Goal: Task Accomplishment & Management: Manage account settings

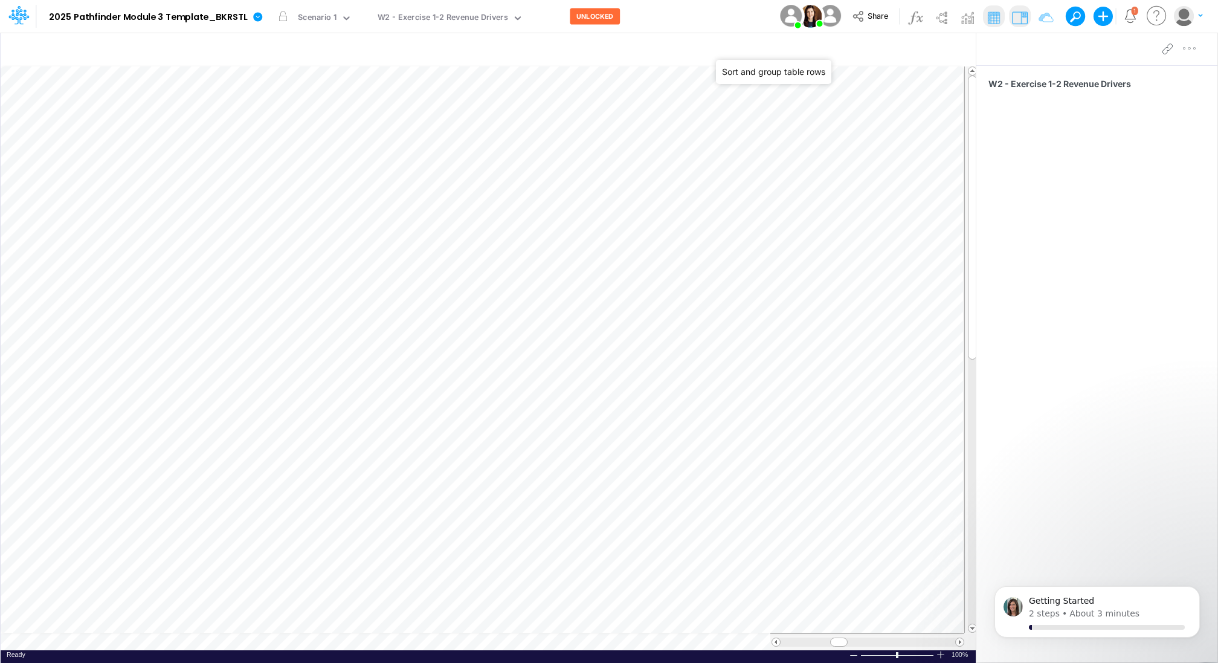
scroll to position [5, 0]
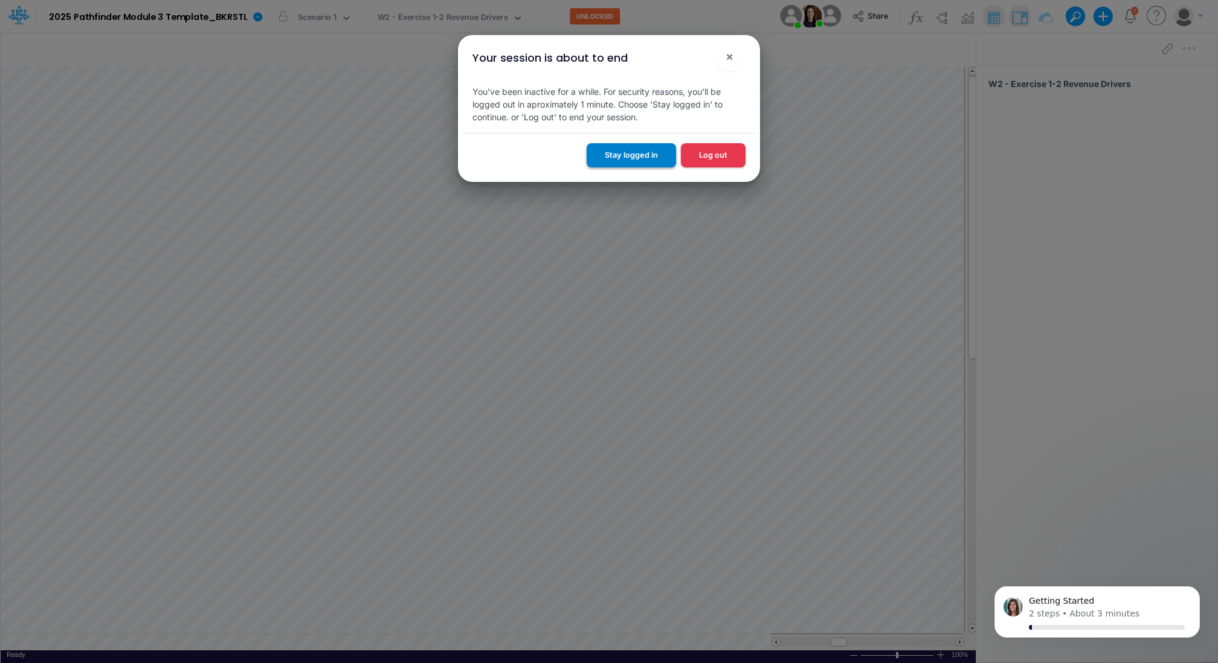
click at [647, 153] on button "Stay logged in" at bounding box center [631, 155] width 89 height 24
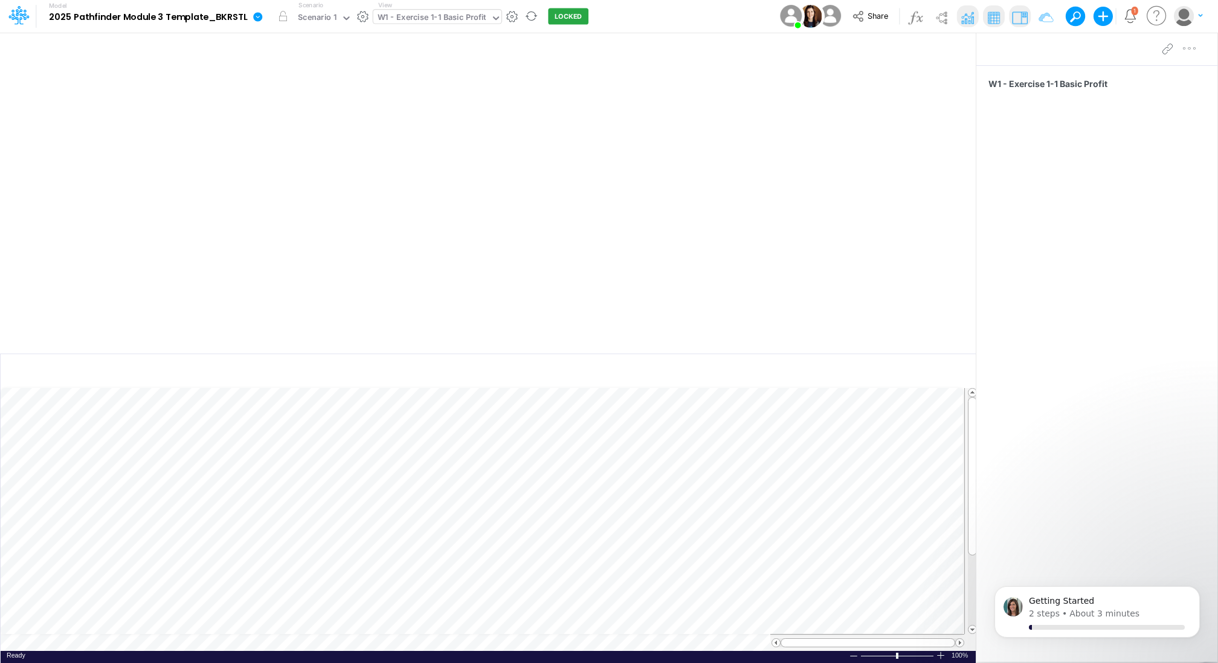
click at [442, 17] on div "W1 - Exercise 1-1 Basic Profit" at bounding box center [432, 18] width 109 height 14
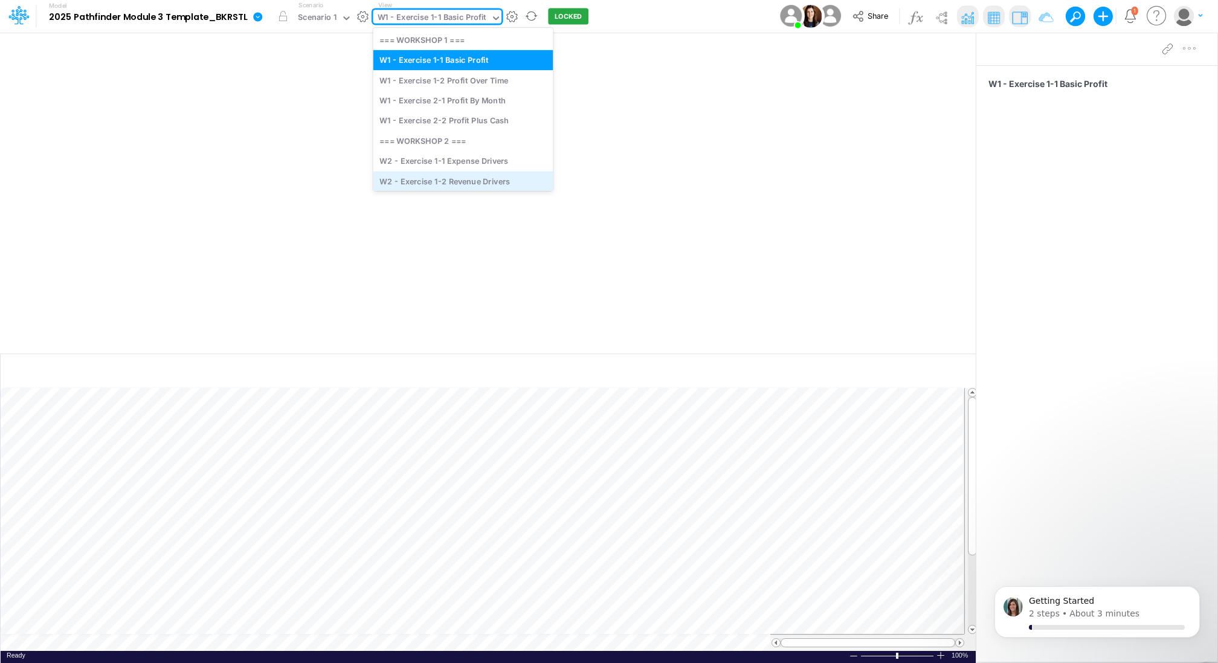
click at [458, 178] on div "W2 - Exercise 1-2 Revenue Drivers" at bounding box center [464, 181] width 180 height 20
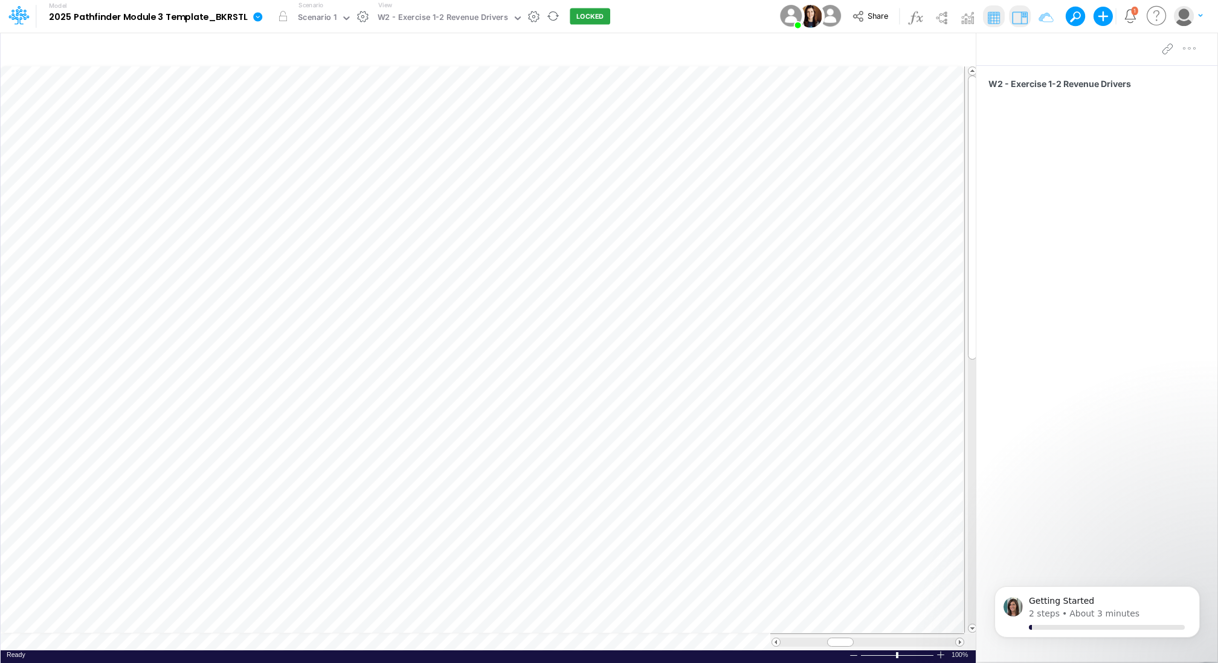
scroll to position [5, 1]
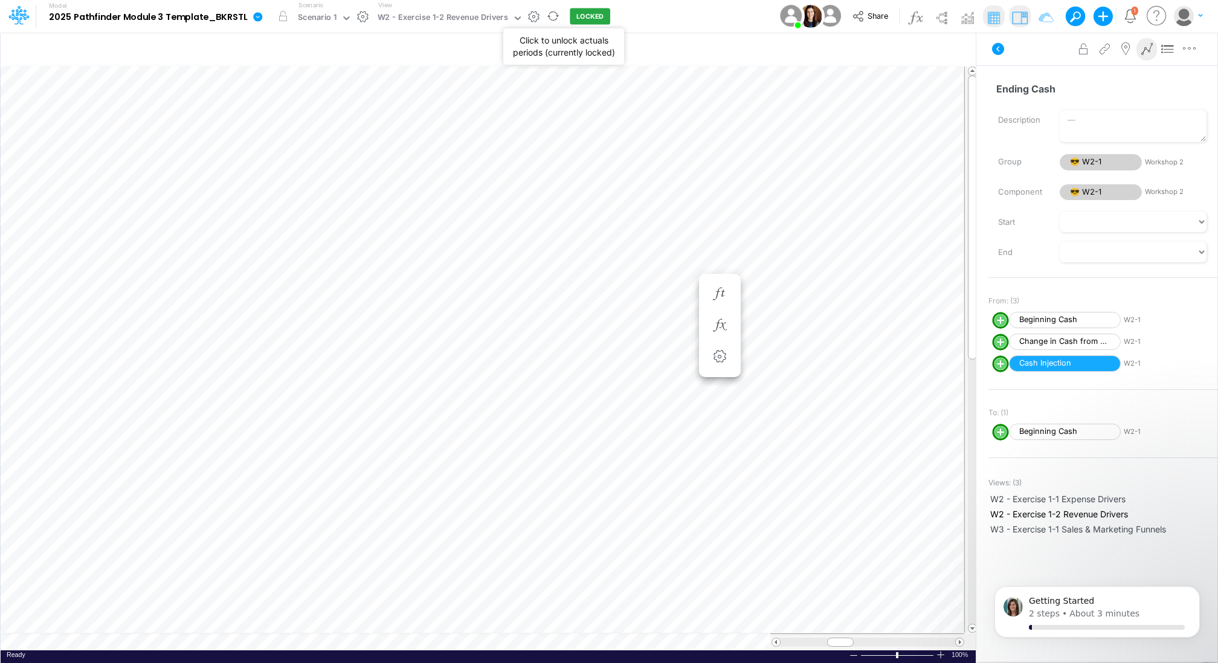
click at [590, 18] on button "LOCKED" at bounding box center [590, 16] width 40 height 16
click at [843, 49] on icon "button" at bounding box center [842, 50] width 18 height 13
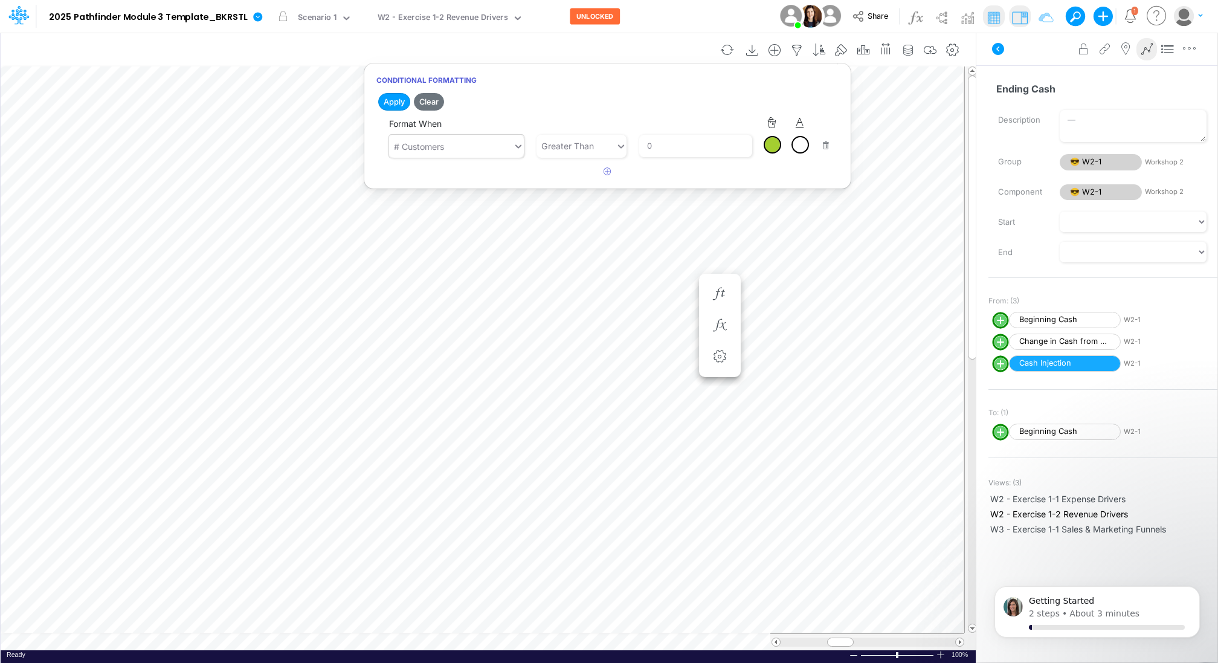
click at [519, 145] on icon at bounding box center [519, 147] width 6 height 4
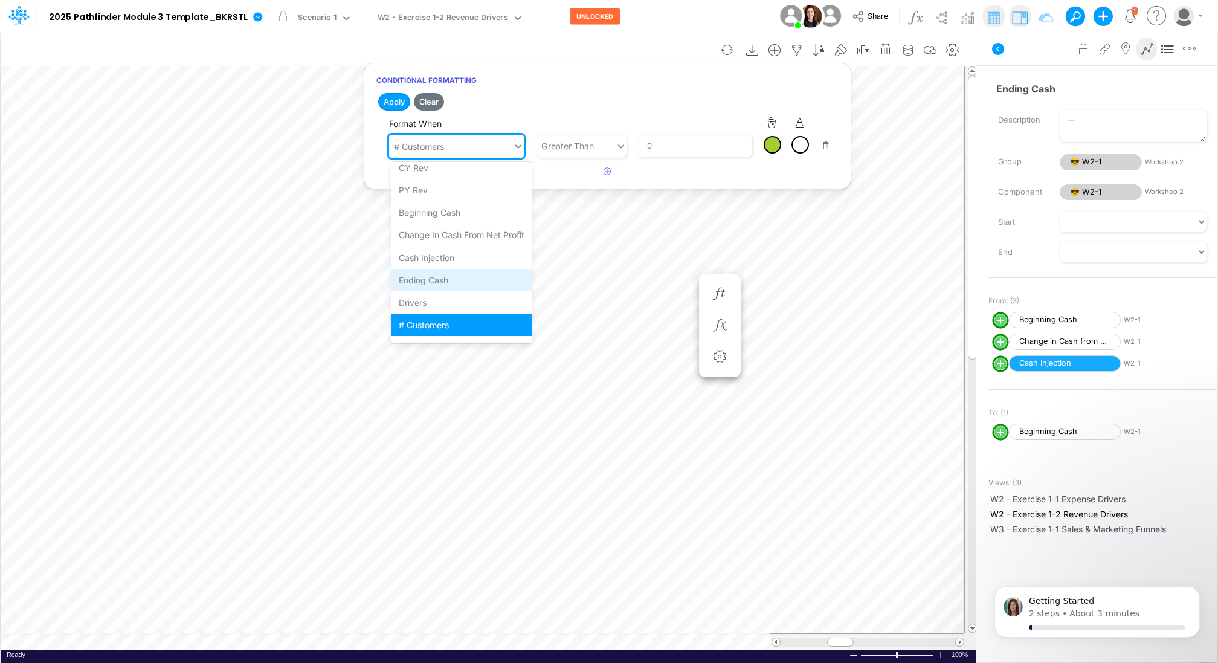
click at [456, 280] on div "Ending Cash" at bounding box center [462, 280] width 140 height 22
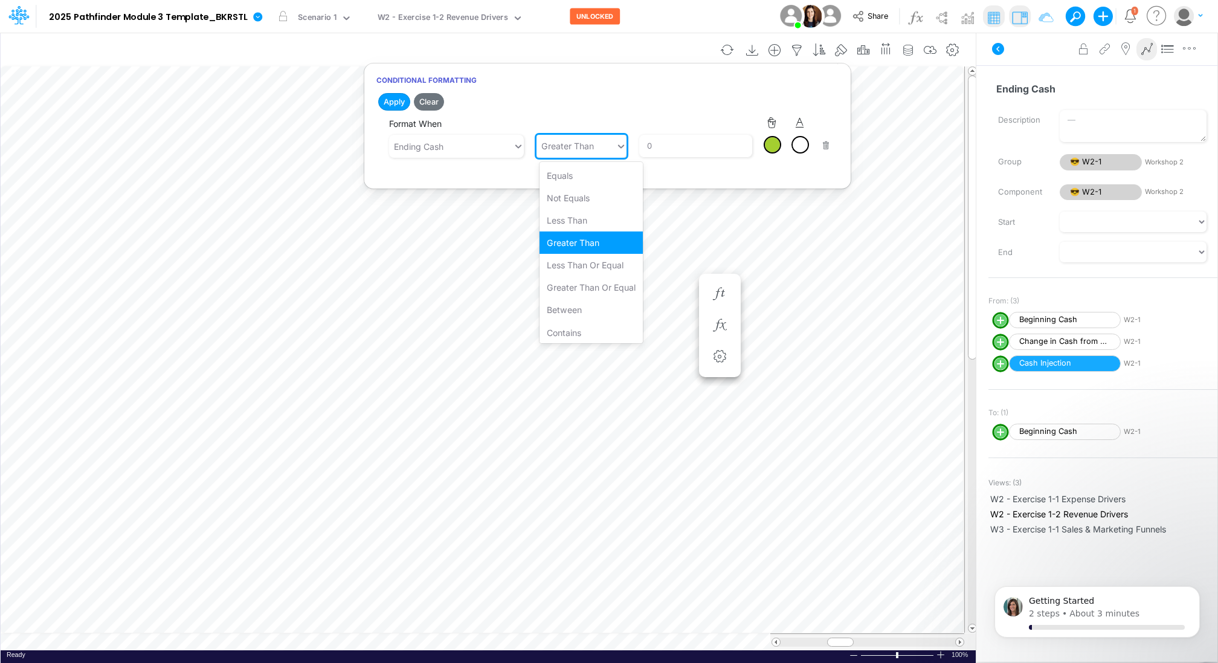
click at [616, 145] on div "Greater than" at bounding box center [576, 146] width 79 height 20
click at [594, 220] on div "Less than" at bounding box center [591, 220] width 103 height 22
click at [772, 146] on div at bounding box center [772, 144] width 15 height 15
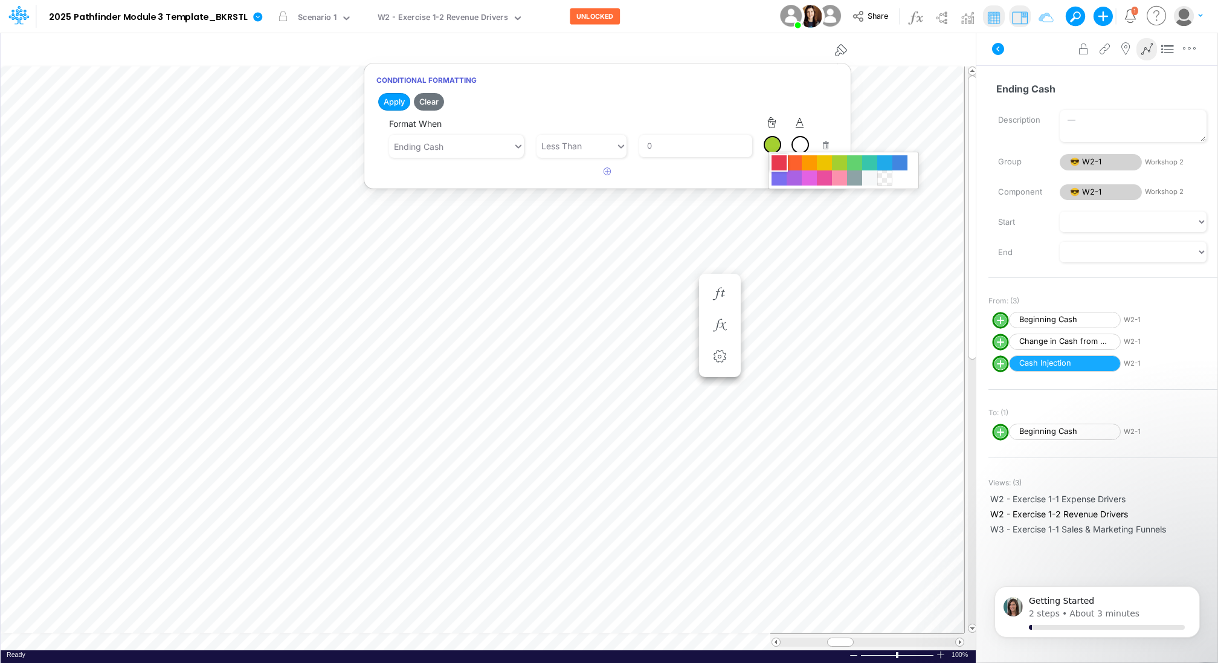
click at [779, 161] on div at bounding box center [779, 162] width 15 height 15
click at [398, 102] on button "Apply" at bounding box center [394, 102] width 32 height 18
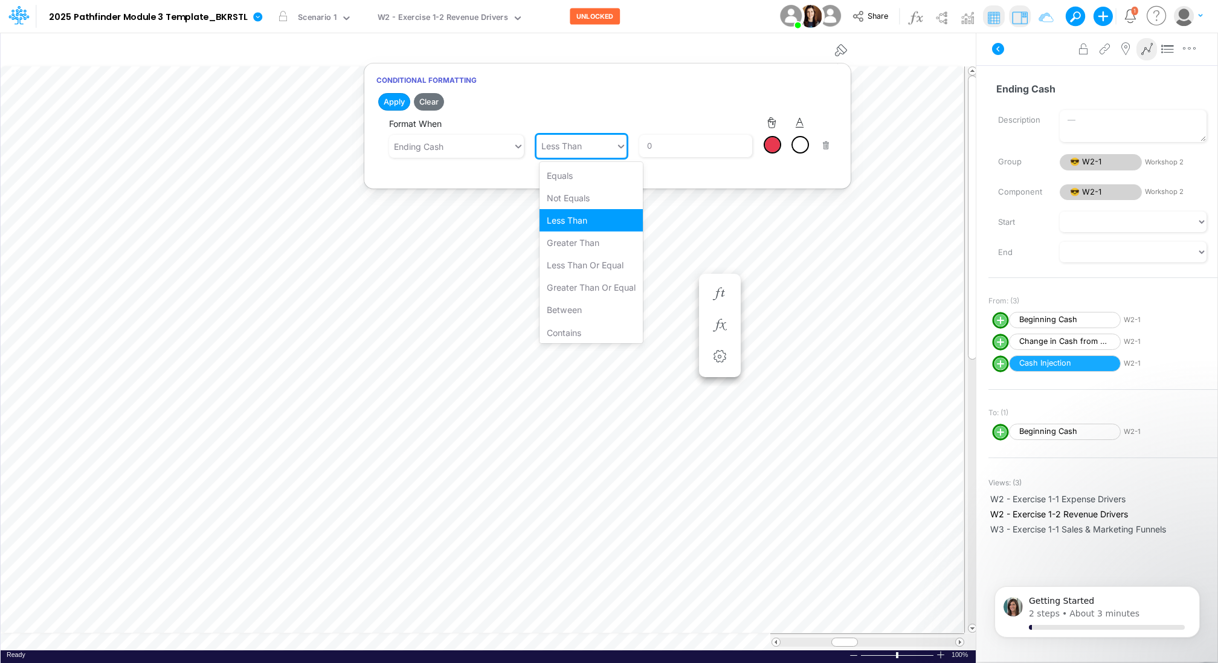
click at [622, 150] on icon at bounding box center [621, 146] width 11 height 12
click at [599, 239] on div "Greater than" at bounding box center [591, 242] width 103 height 22
click at [774, 146] on div at bounding box center [772, 144] width 15 height 15
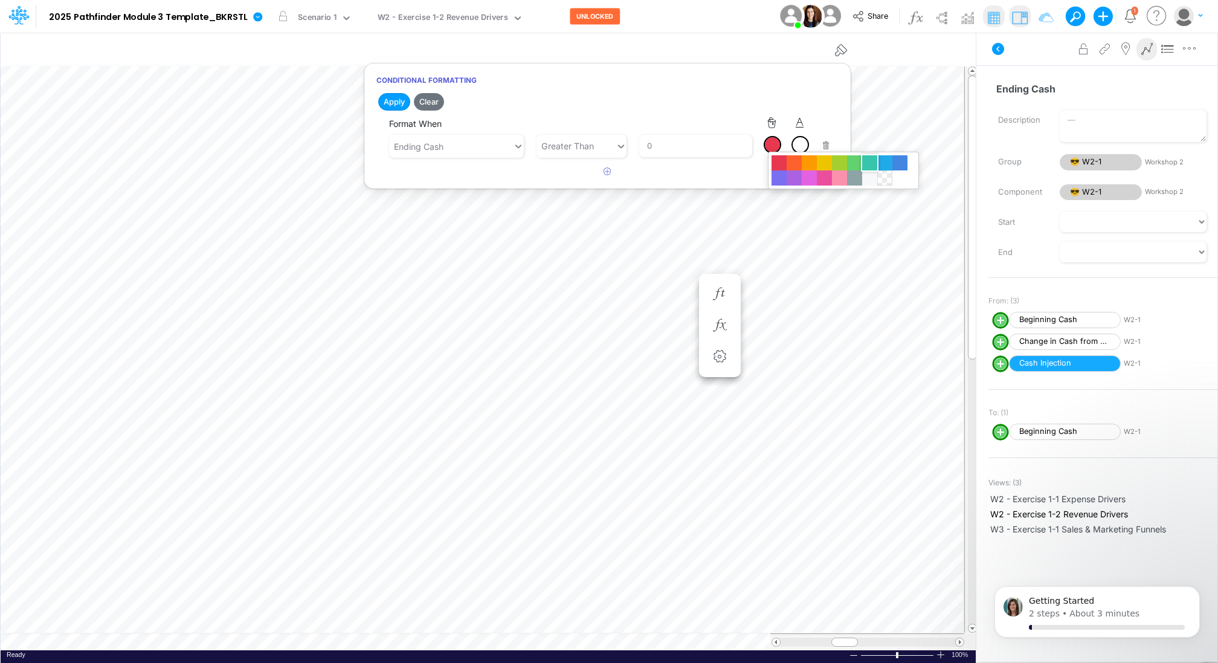
click at [865, 164] on div at bounding box center [869, 162] width 15 height 15
click at [400, 102] on button "Apply" at bounding box center [394, 102] width 32 height 18
click at [587, 147] on div "Greater than" at bounding box center [568, 146] width 53 height 13
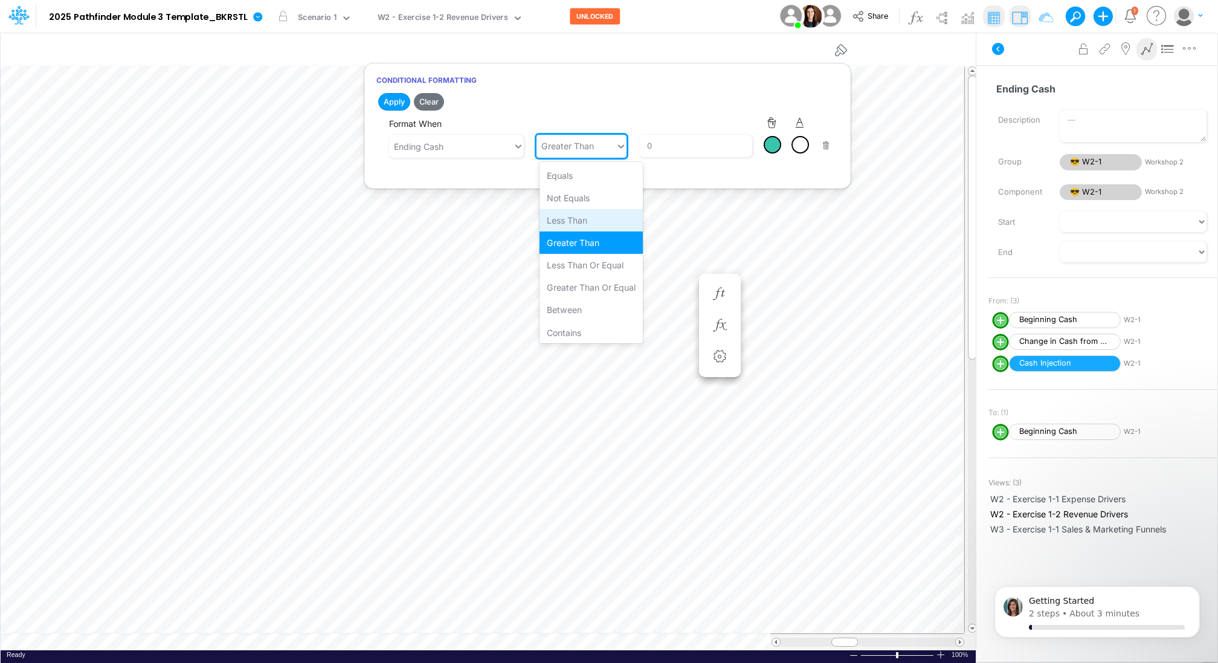
click at [583, 213] on div "Less than" at bounding box center [591, 220] width 103 height 22
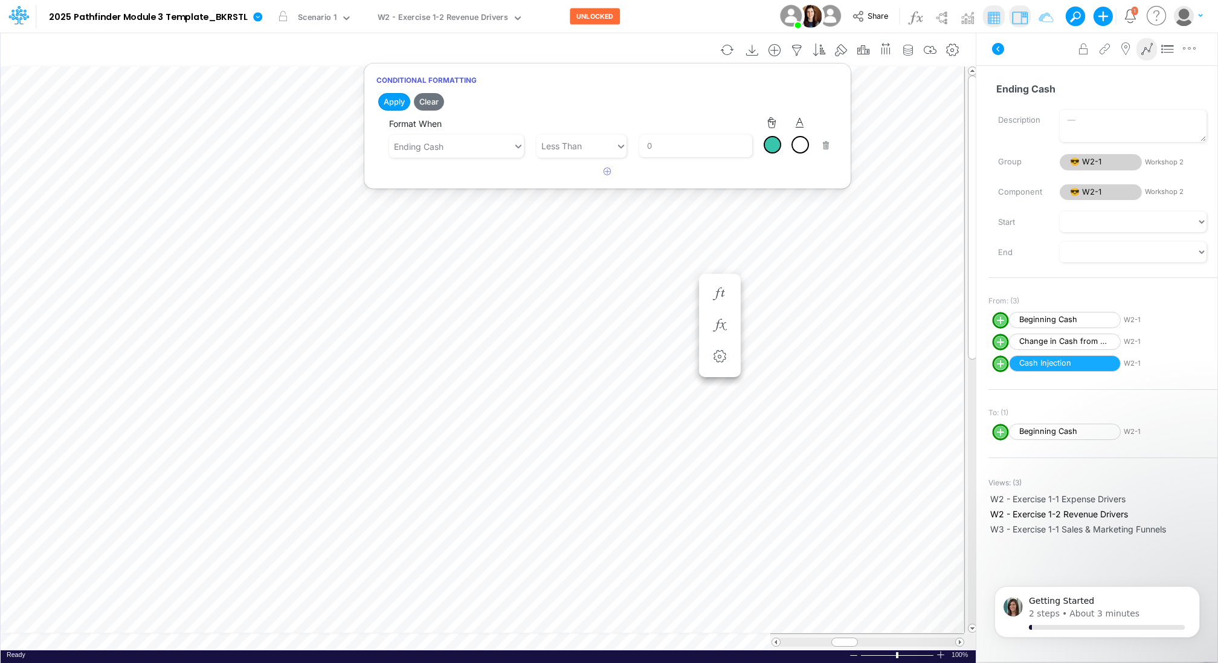
click at [777, 144] on div at bounding box center [772, 144] width 15 height 15
click at [778, 160] on div at bounding box center [779, 162] width 15 height 15
click at [778, 146] on div at bounding box center [772, 144] width 15 height 15
click at [791, 163] on div at bounding box center [794, 162] width 15 height 15
click at [400, 102] on button "Apply" at bounding box center [394, 102] width 32 height 18
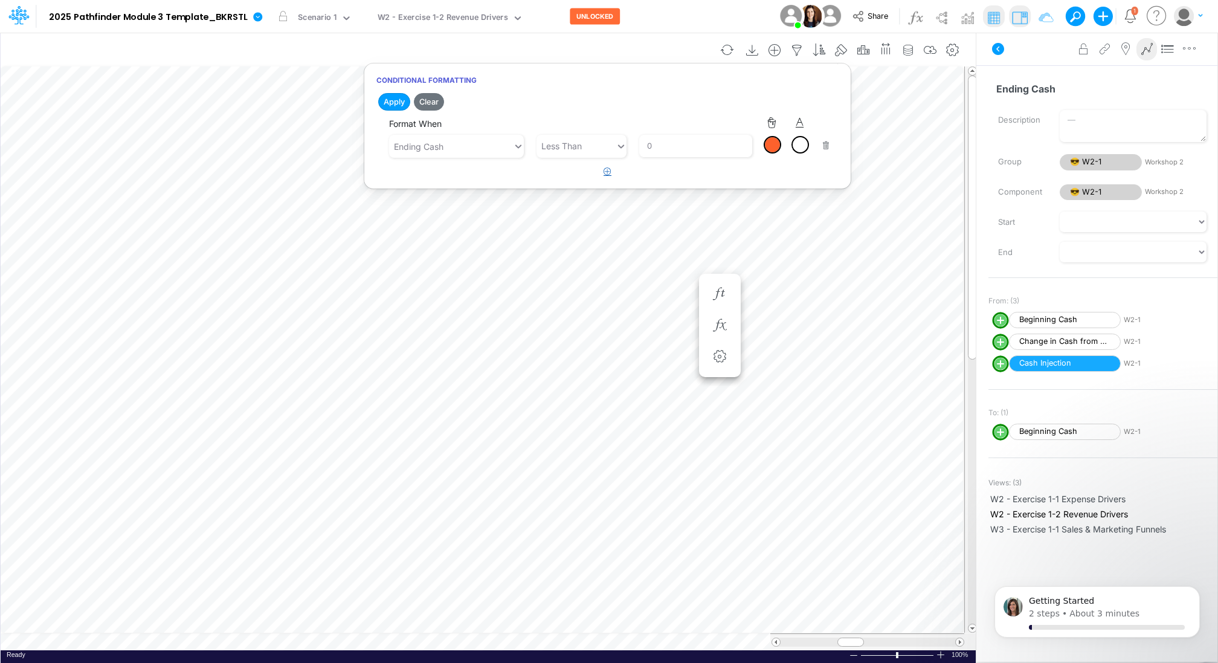
click at [608, 170] on icon "button" at bounding box center [608, 171] width 8 height 8
click at [772, 149] on div at bounding box center [772, 144] width 15 height 15
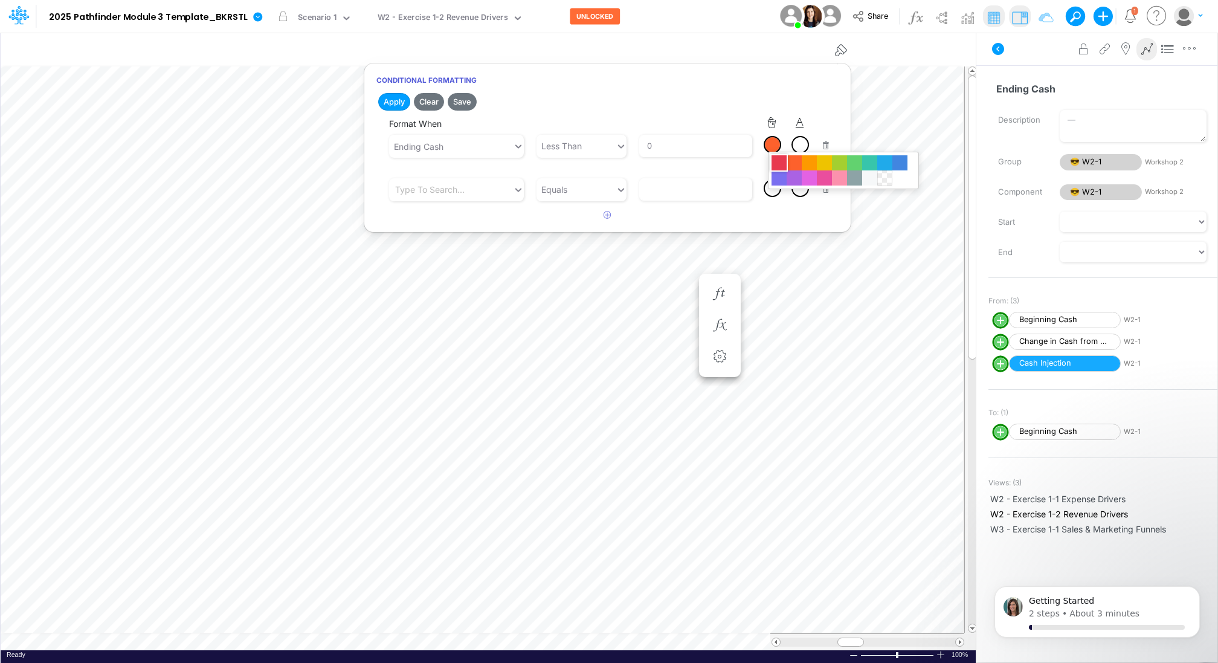
click at [775, 162] on div at bounding box center [779, 162] width 15 height 15
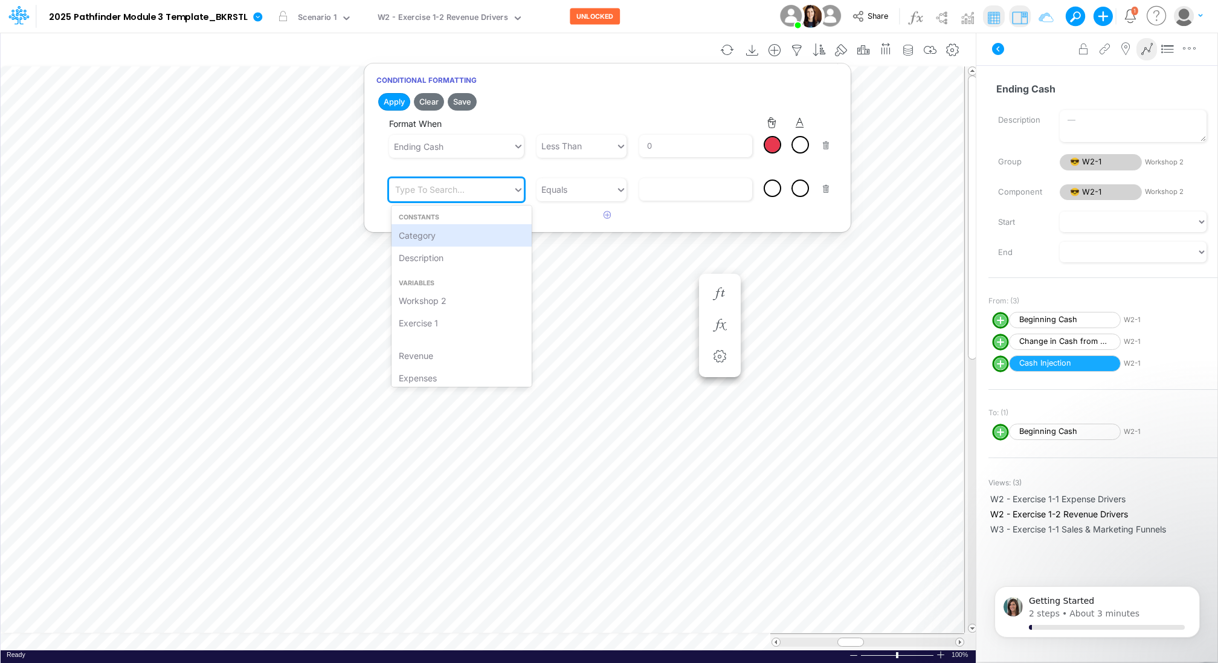
click at [510, 189] on div "Type to search..." at bounding box center [451, 190] width 124 height 20
click at [438, 232] on div "Ending Cash" at bounding box center [462, 231] width 140 height 22
click at [604, 189] on div "Equals" at bounding box center [576, 190] width 79 height 20
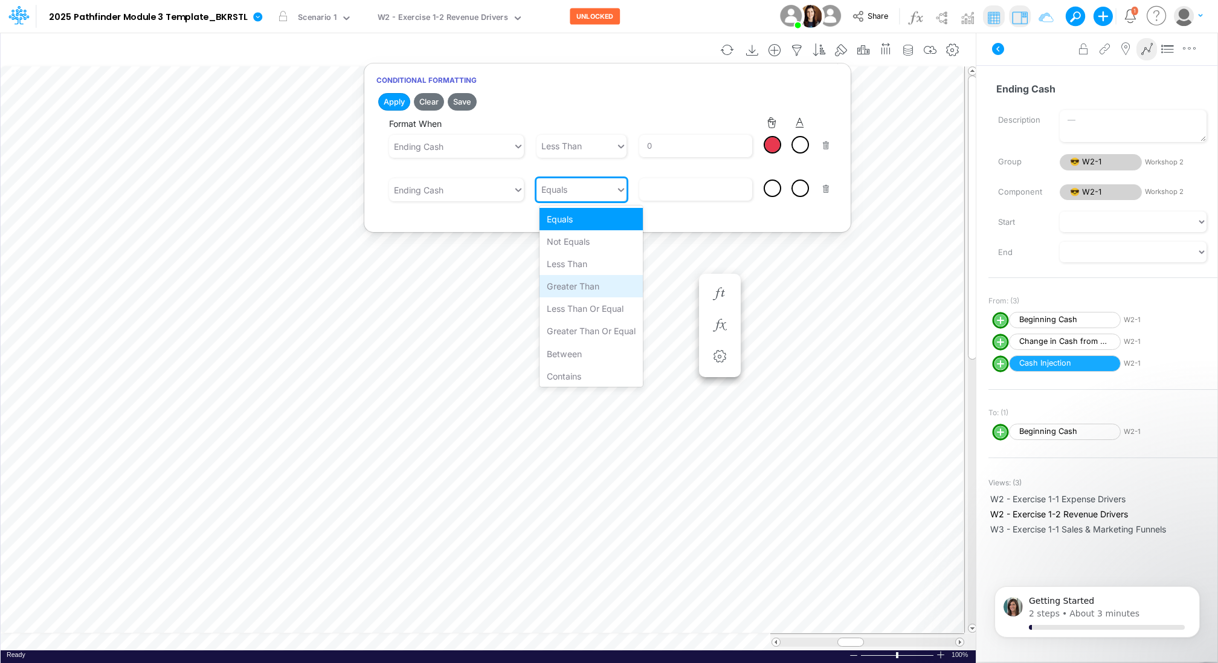
click at [588, 288] on div "Greater than" at bounding box center [591, 286] width 103 height 22
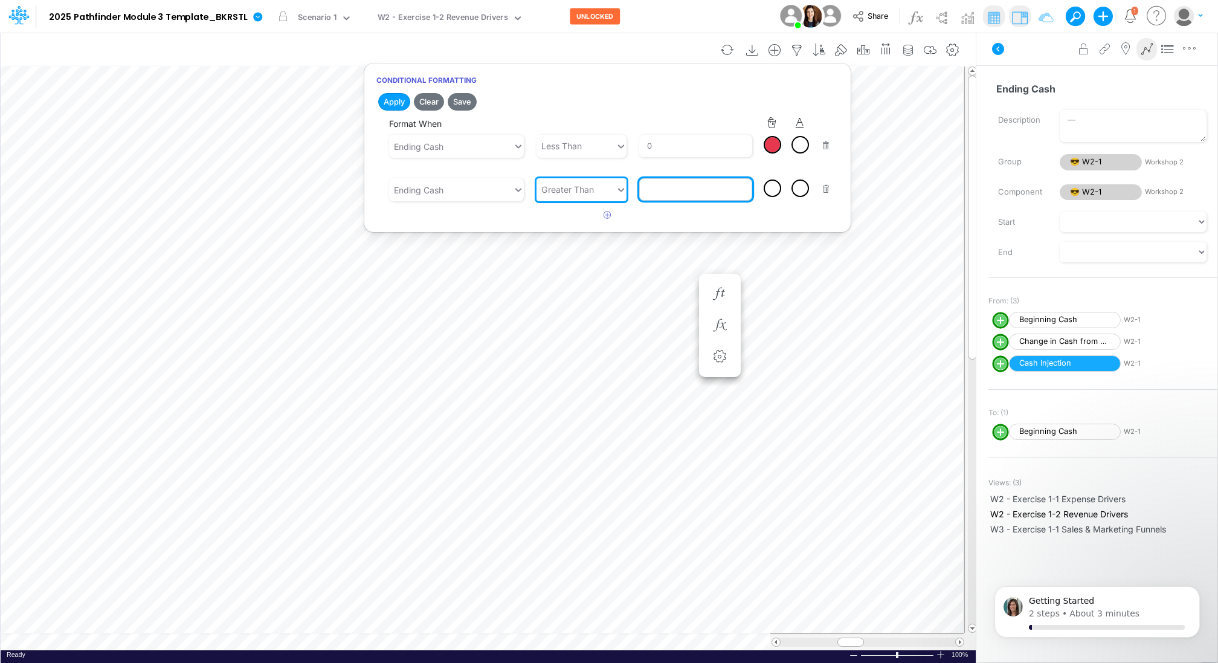
click at [681, 197] on input "text" at bounding box center [695, 189] width 112 height 22
type input "0"
click at [774, 190] on div at bounding box center [772, 188] width 15 height 15
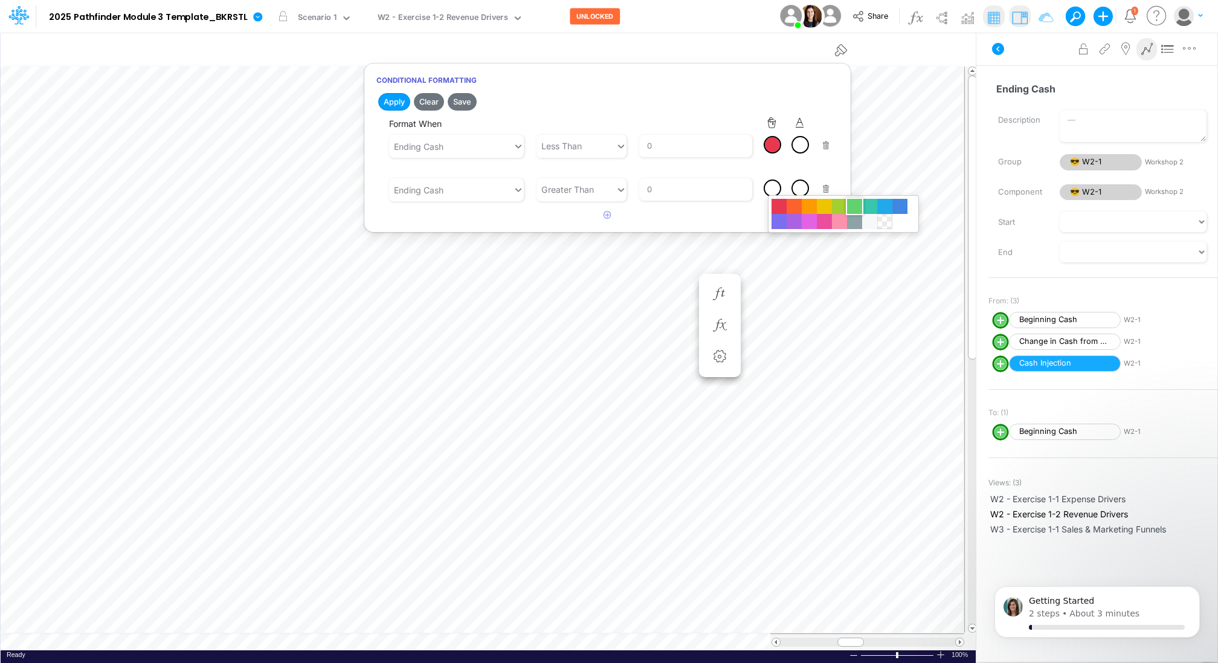
click at [858, 210] on div at bounding box center [854, 206] width 15 height 15
click at [395, 97] on button "Apply" at bounding box center [394, 102] width 32 height 18
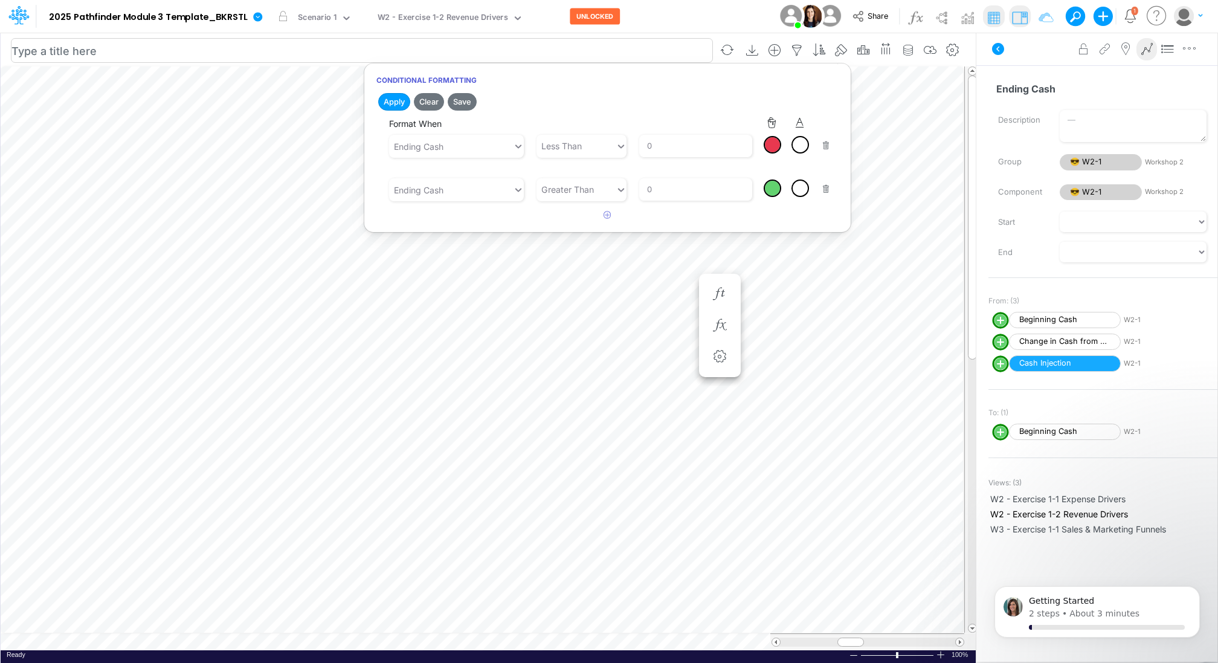
click at [265, 42] on input "text" at bounding box center [362, 50] width 702 height 25
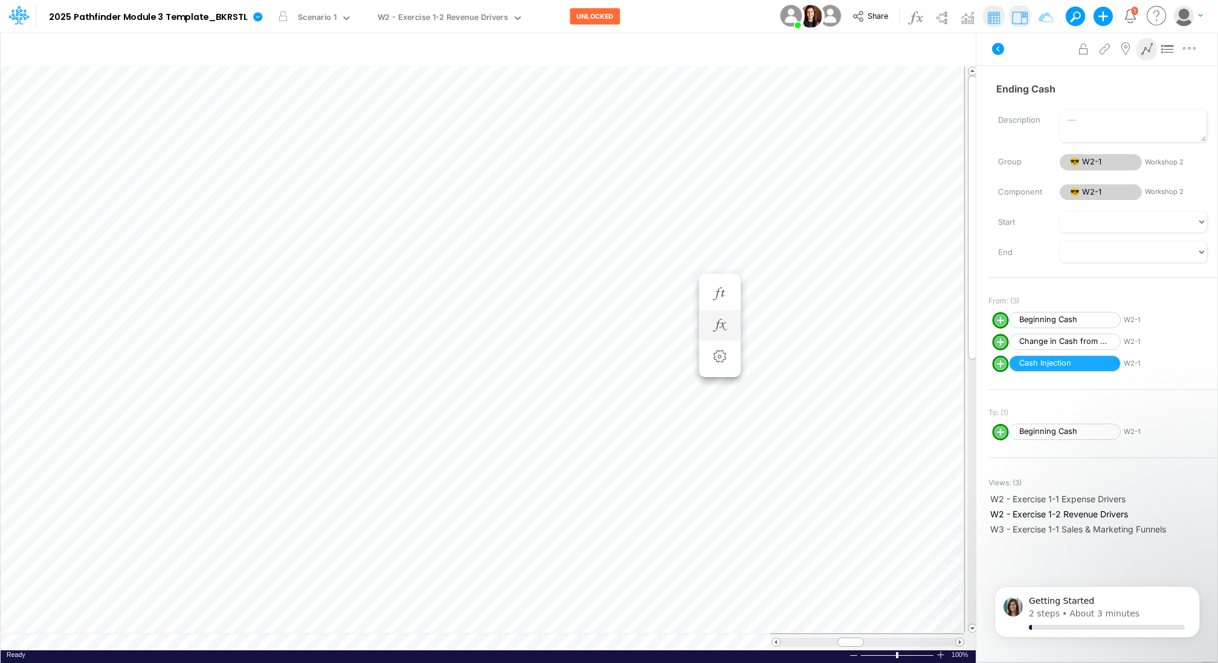
scroll to position [5, 0]
click at [92, 53] on input "text" at bounding box center [362, 50] width 702 height 25
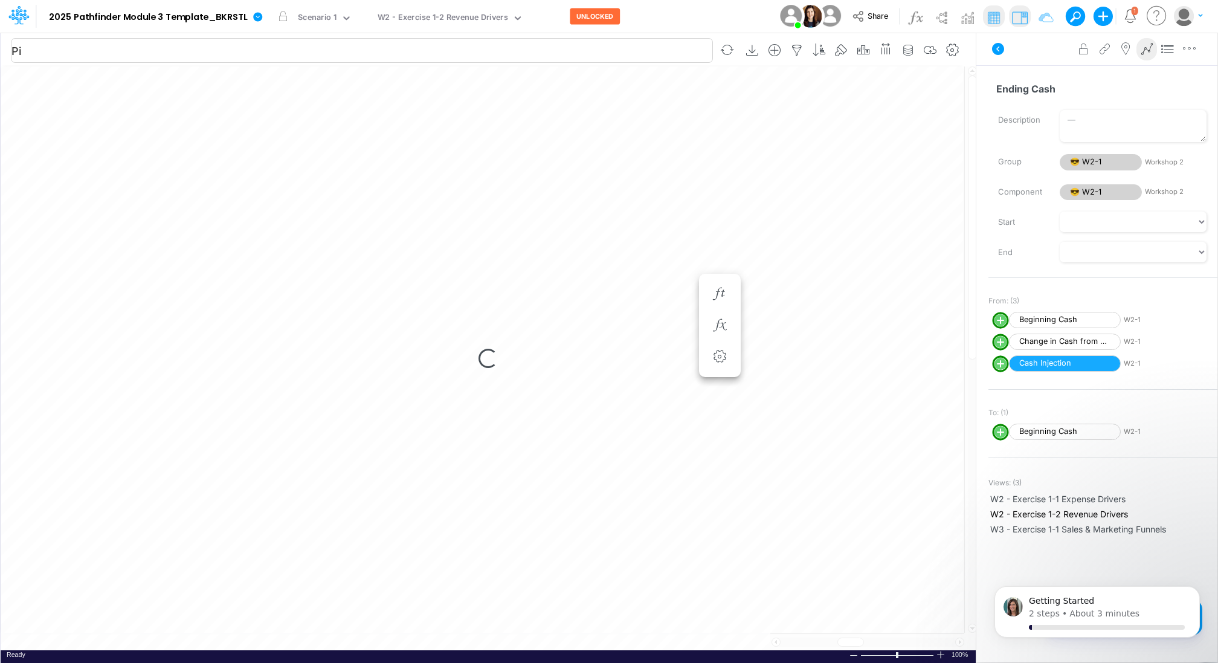
type input "P"
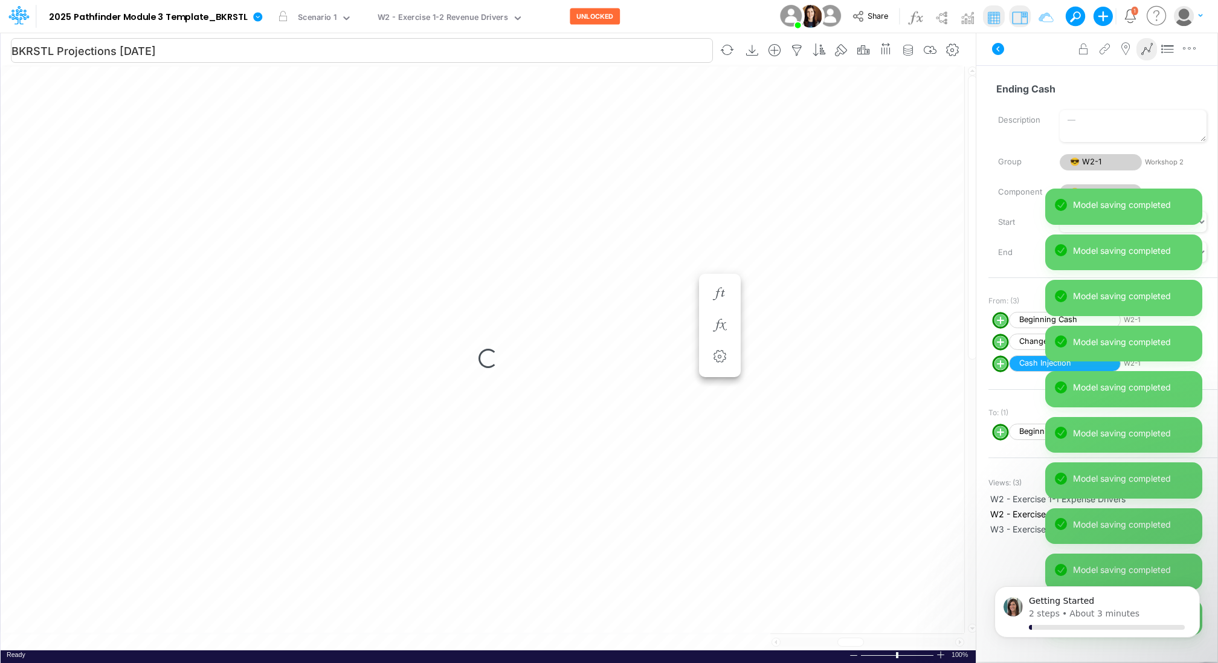
type input "BKRSTL Projections Sep 25"
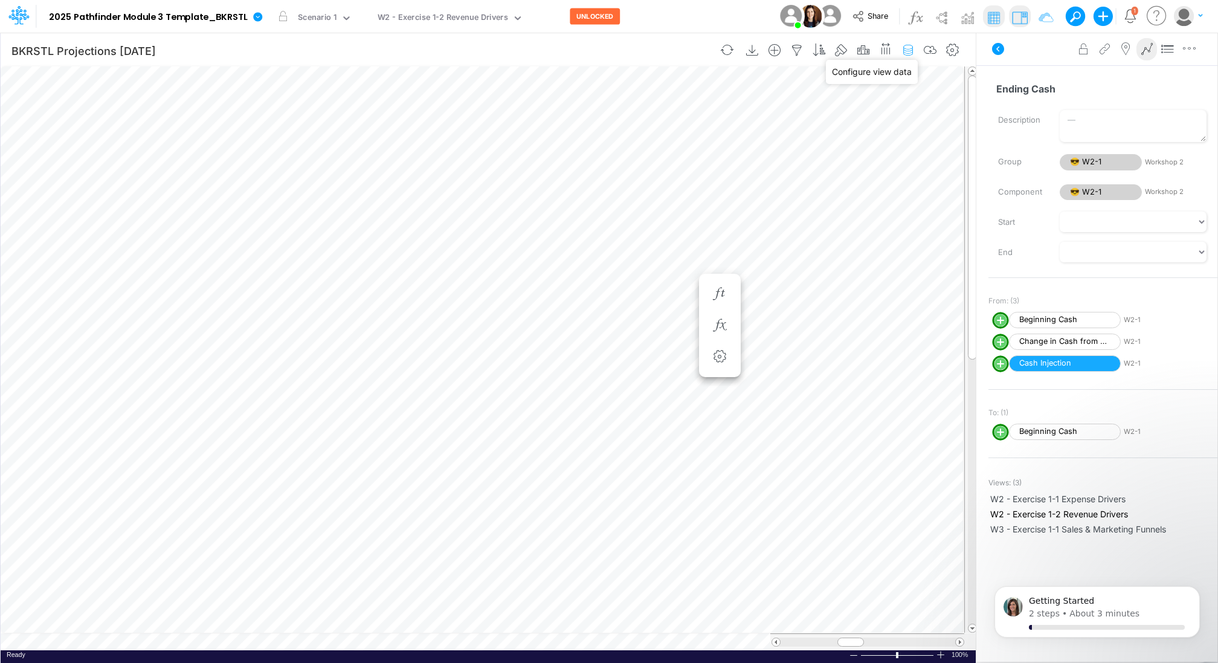
click at [909, 51] on icon "button" at bounding box center [908, 50] width 18 height 13
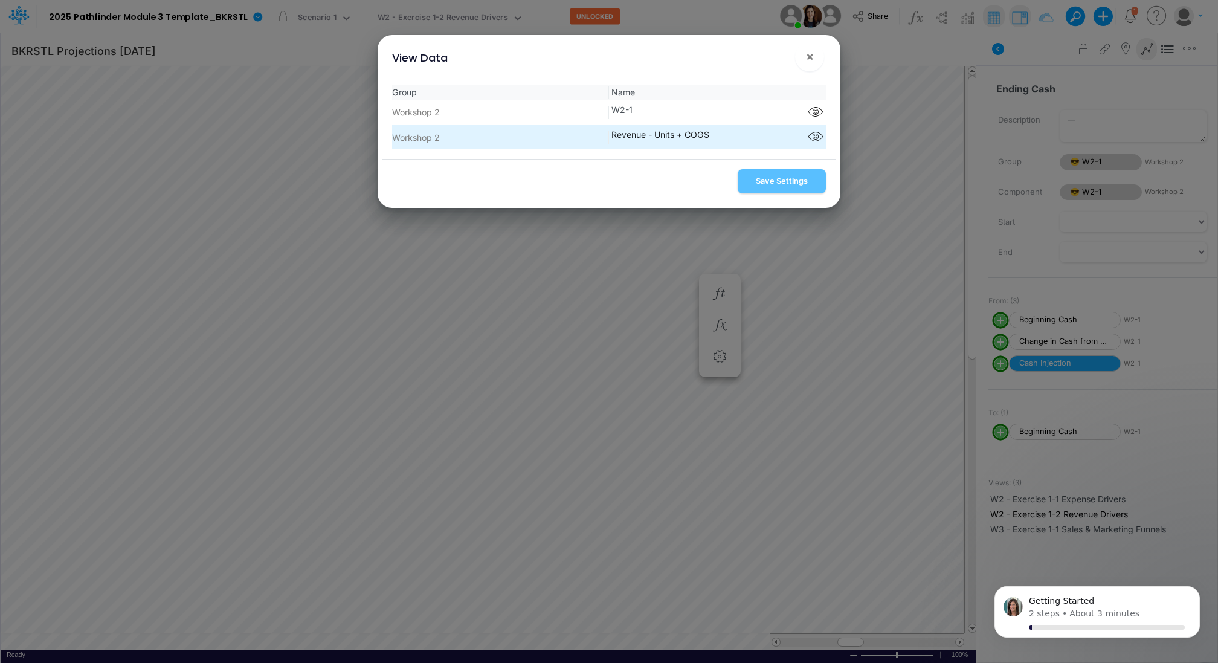
click at [628, 142] on span "Revenue - Units + COGS Component parts" at bounding box center [717, 137] width 217 height 18
click at [811, 137] on icon "button" at bounding box center [816, 137] width 18 height 16
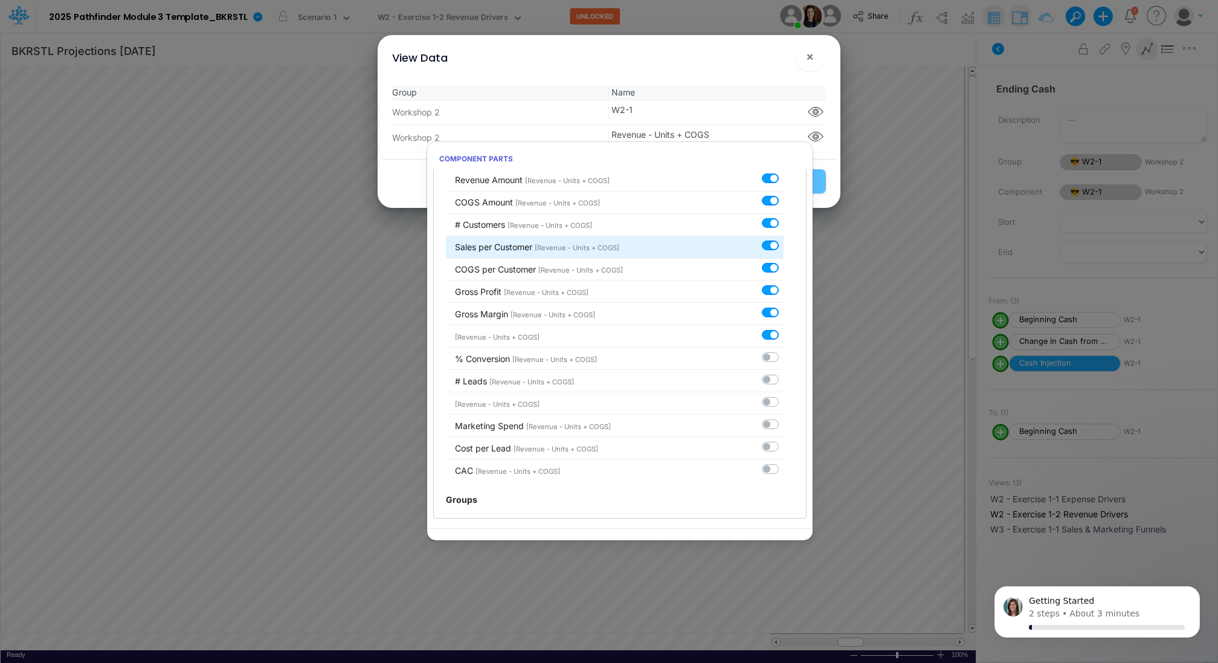
scroll to position [128, 0]
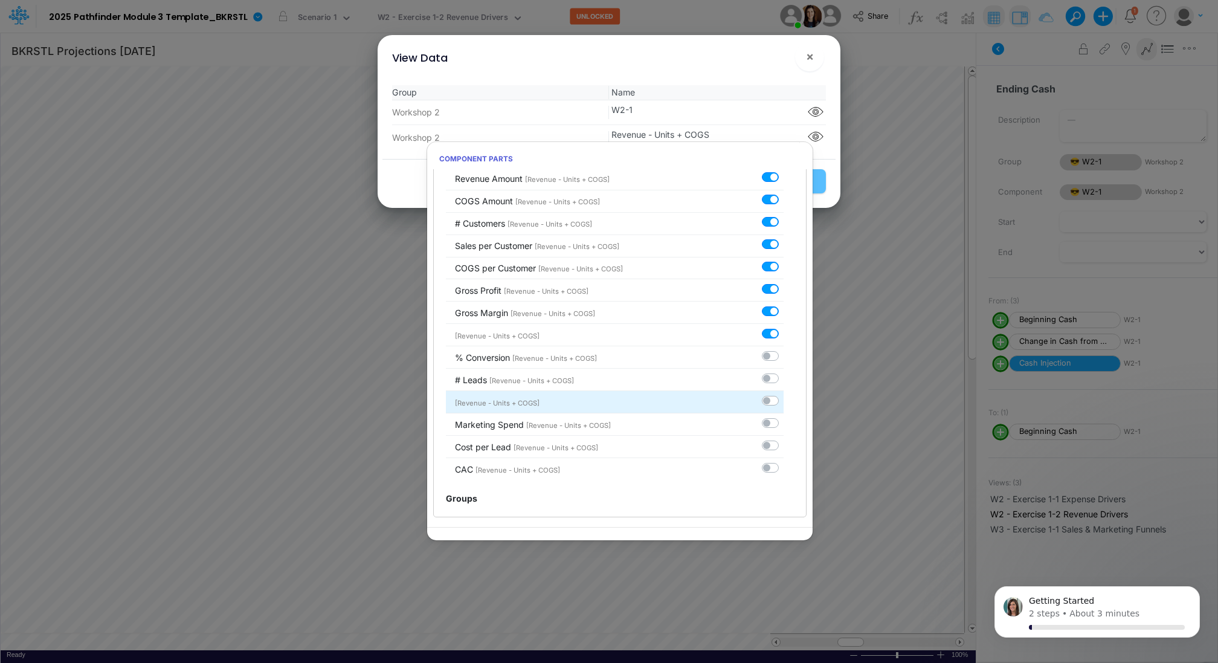
click at [784, 394] on label at bounding box center [784, 394] width 0 height 0
click at [784, 401] on input "checkbox" at bounding box center [788, 398] width 8 height 8
checkbox input "true"
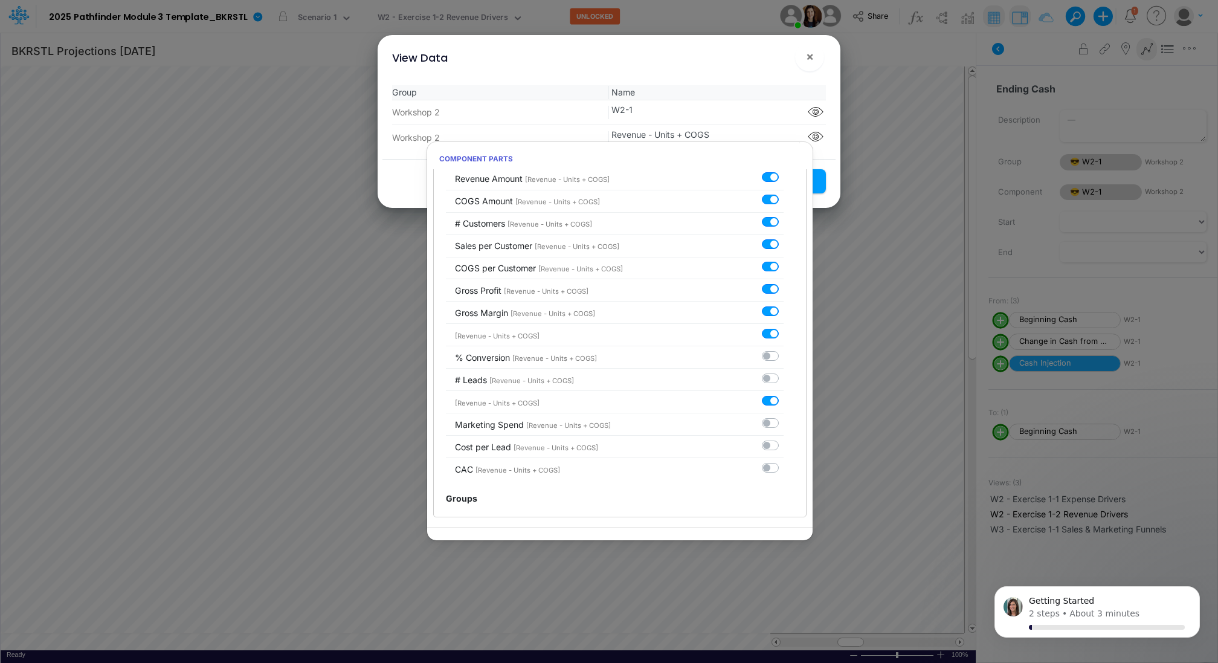
click at [722, 76] on div "Group Name Workshop 2 W2-1 Component parts Workshop 2 Revenue - Units + COGS" at bounding box center [609, 117] width 453 height 83
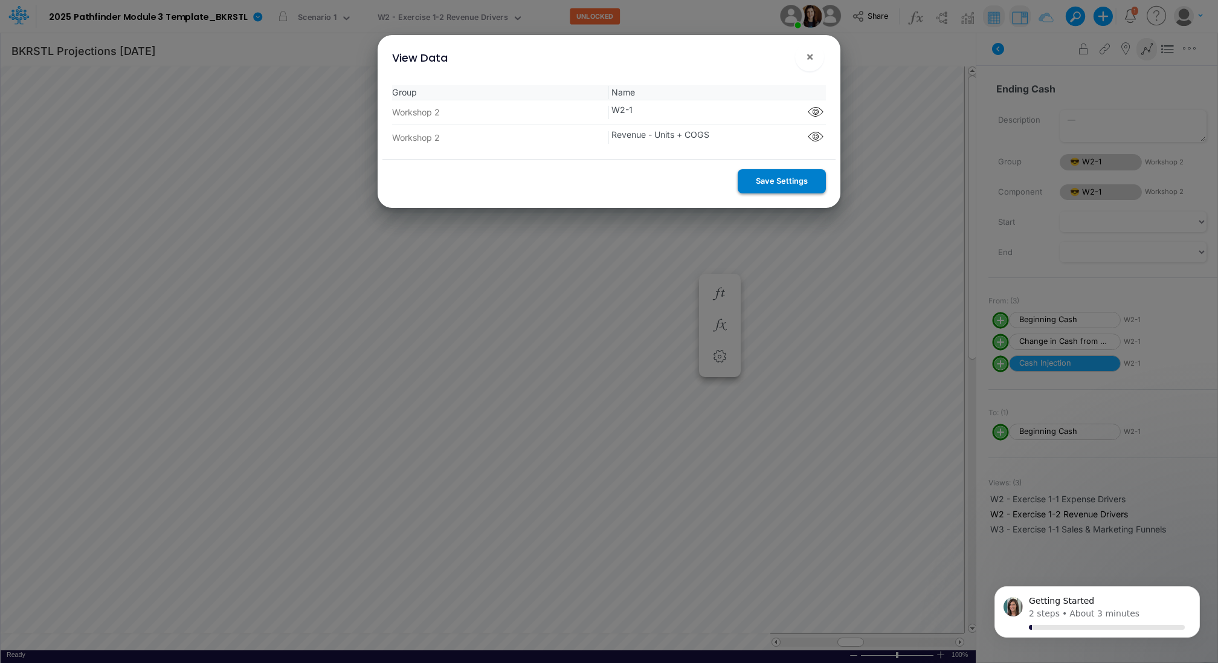
click at [772, 181] on button "Save Settings" at bounding box center [782, 181] width 88 height 24
click at [810, 50] on span "×" at bounding box center [810, 56] width 8 height 15
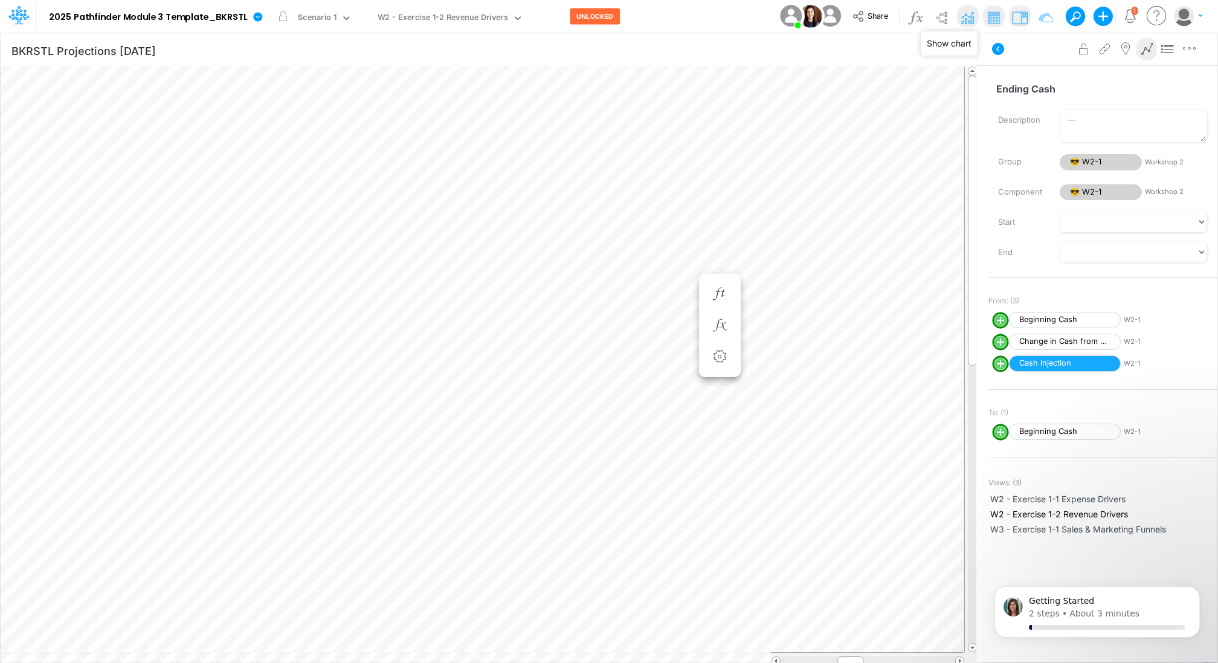
click at [969, 17] on img at bounding box center [967, 17] width 19 height 19
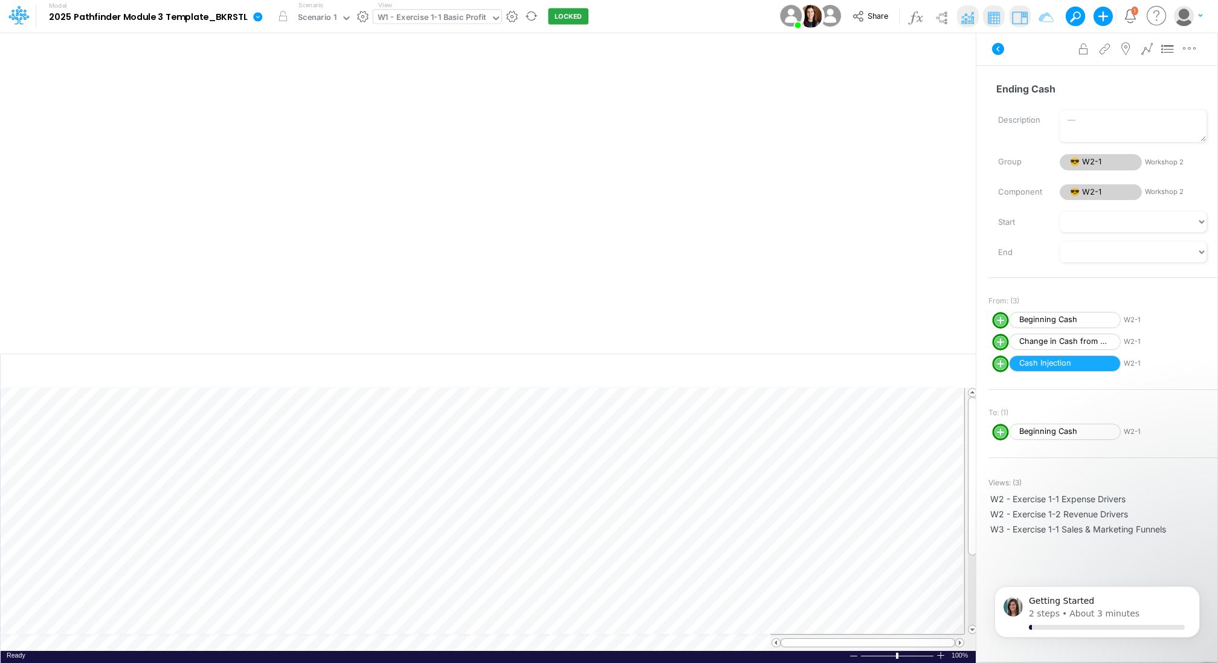
click at [404, 21] on div "W1 - Exercise 1-1 Basic Profit" at bounding box center [432, 18] width 109 height 14
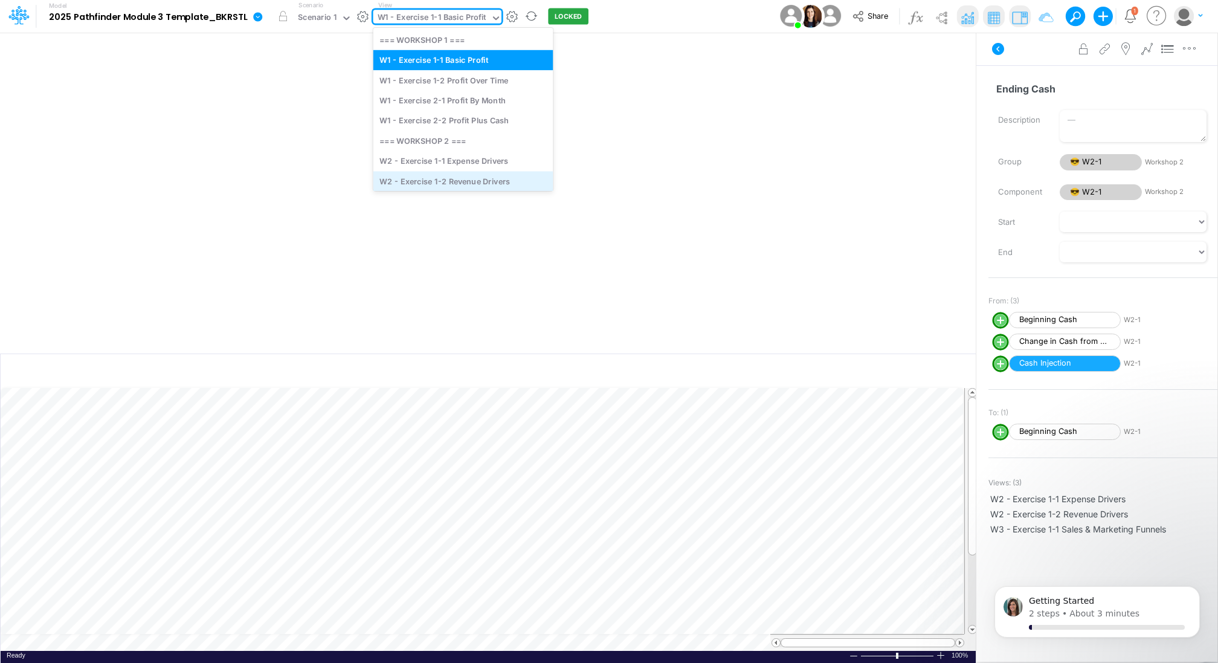
click at [432, 180] on div "W2 - Exercise 1-2 Revenue Drivers" at bounding box center [464, 181] width 180 height 20
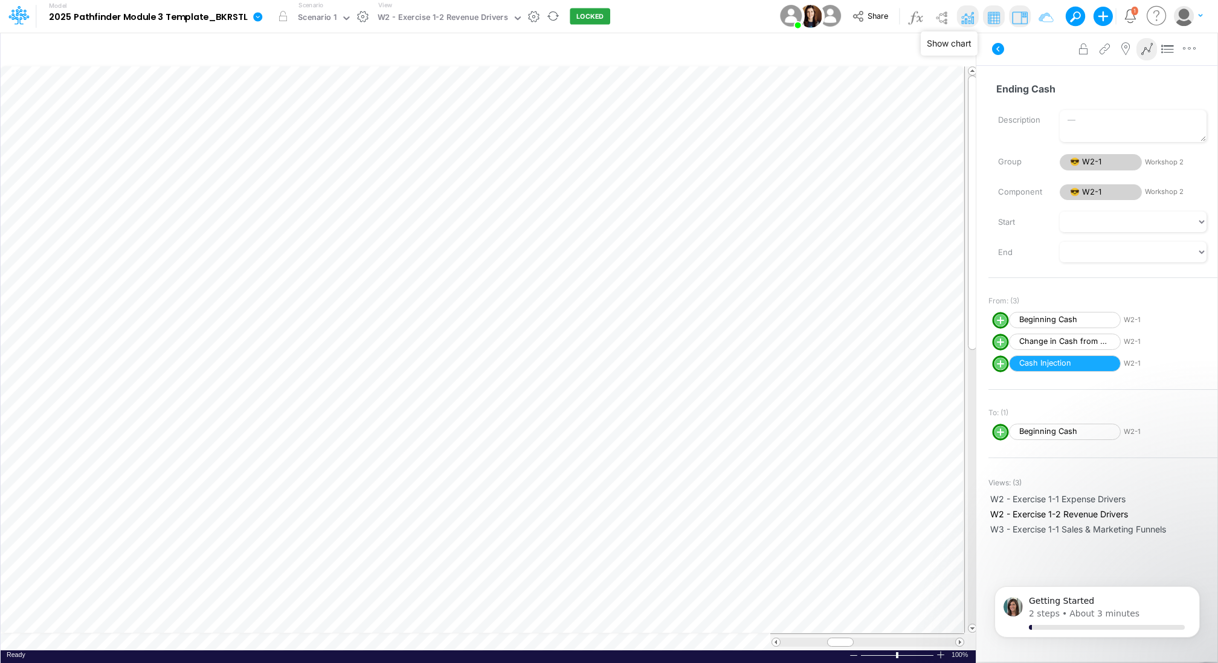
click at [969, 21] on img at bounding box center [967, 17] width 19 height 19
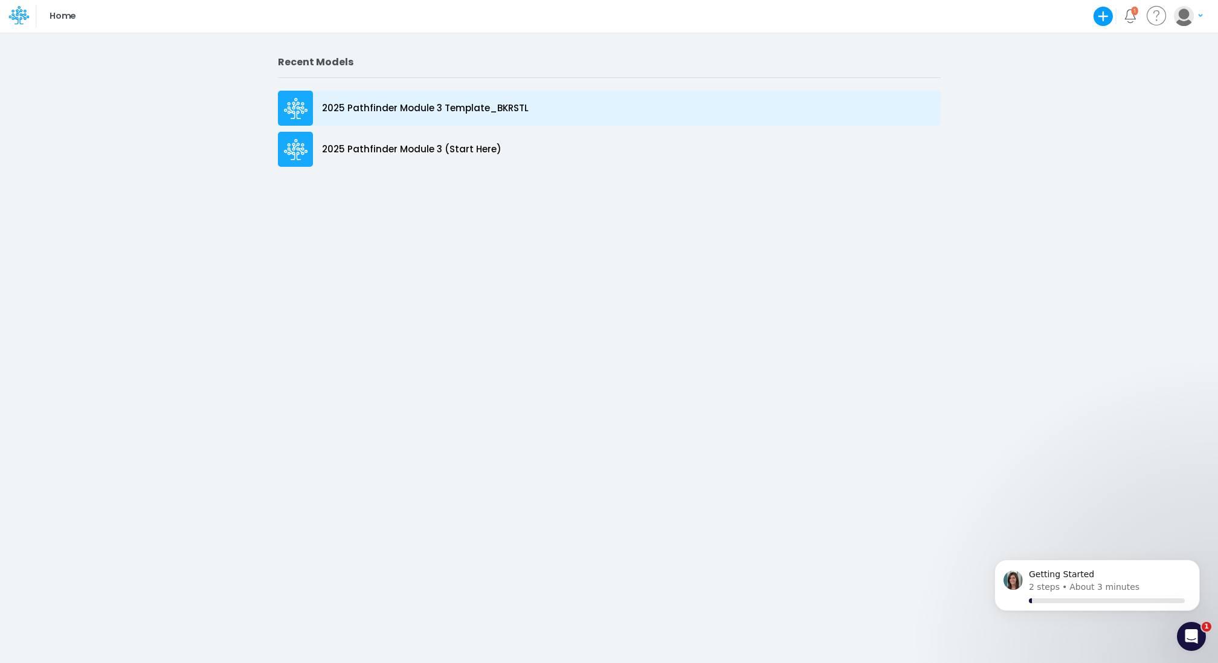
click at [482, 100] on div "2025 Pathfinder Module 3 Template_BKRSTL" at bounding box center [609, 108] width 663 height 35
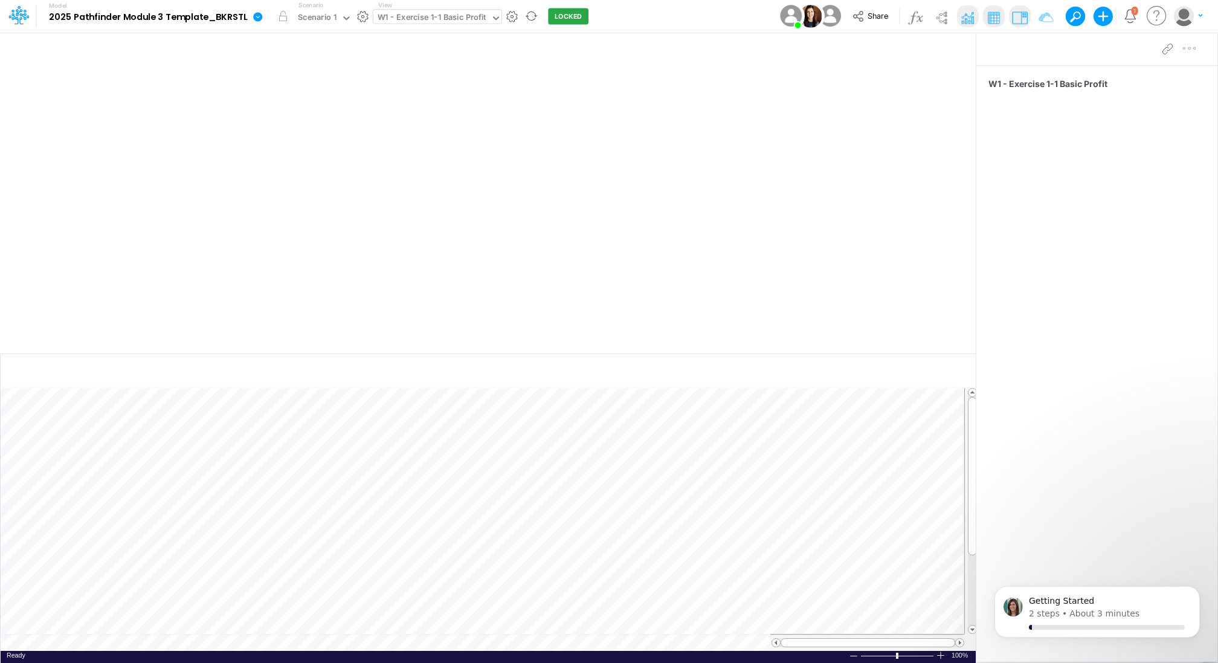
click at [434, 25] on div "W1 - Exercise 1-1 Basic Profit" at bounding box center [432, 18] width 109 height 14
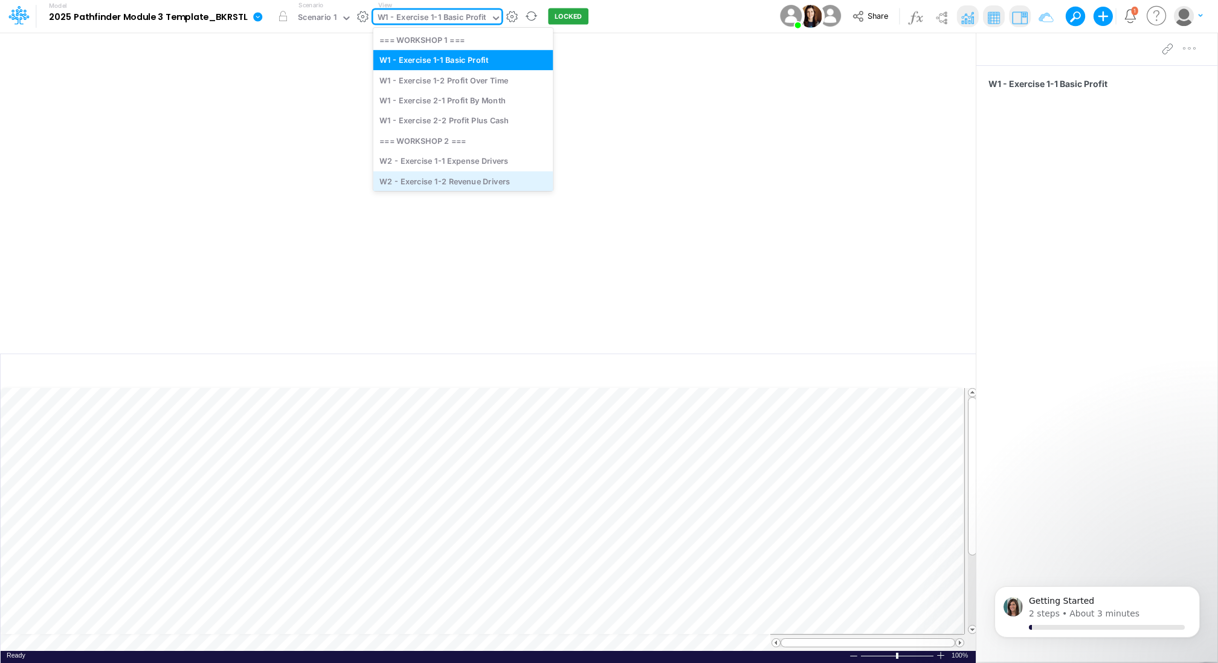
click at [448, 178] on div "W2 - Exercise 1-2 Revenue Drivers" at bounding box center [464, 181] width 180 height 20
type input "BKRSTL Projections Sep 25"
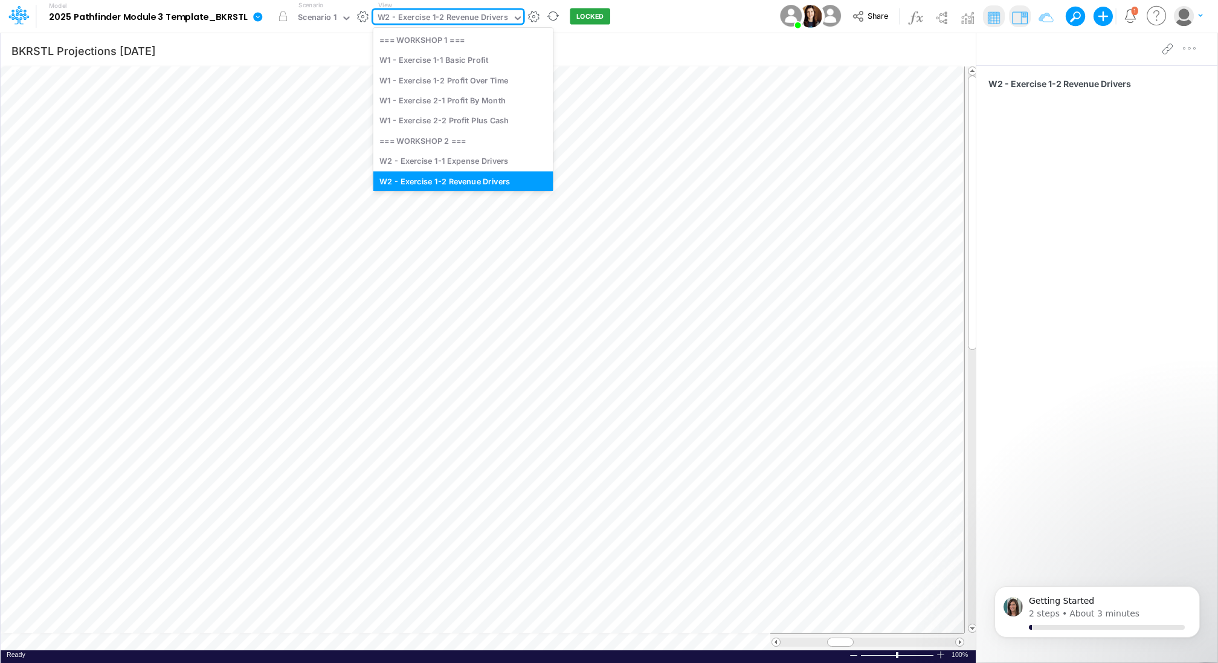
click at [506, 20] on div "W2 - Exercise 1-2 Revenue Drivers" at bounding box center [443, 19] width 139 height 18
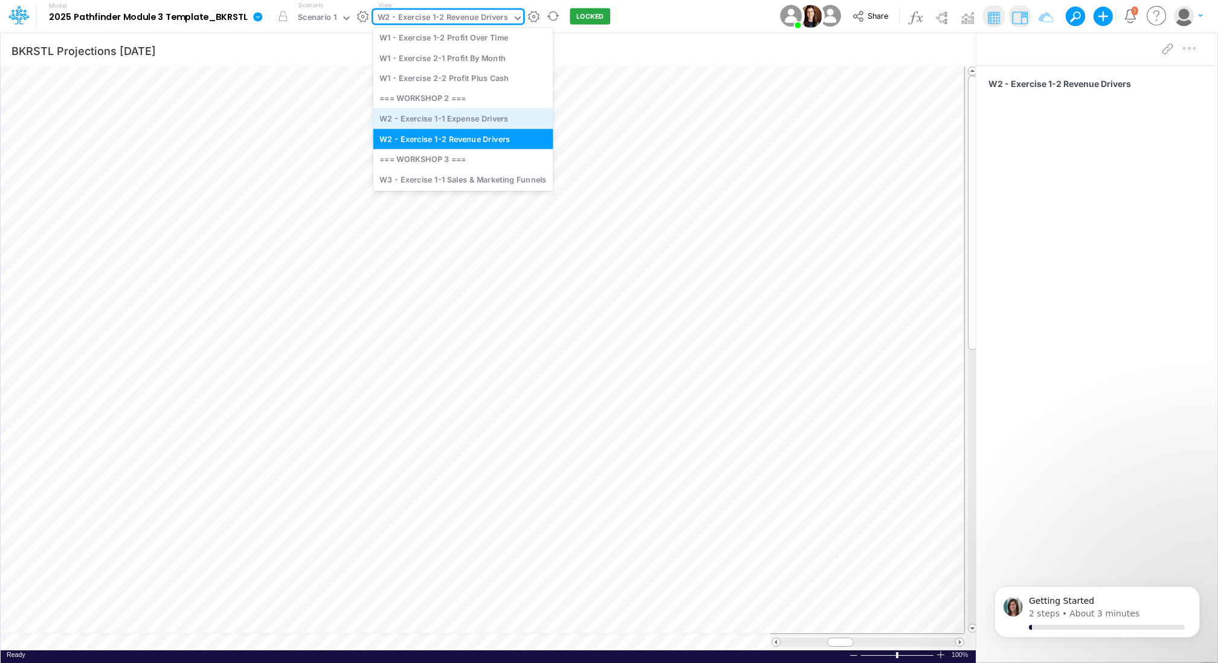
scroll to position [48, 0]
click at [475, 140] on div "W2 - Exercise 1-2 Revenue Drivers" at bounding box center [464, 138] width 180 height 20
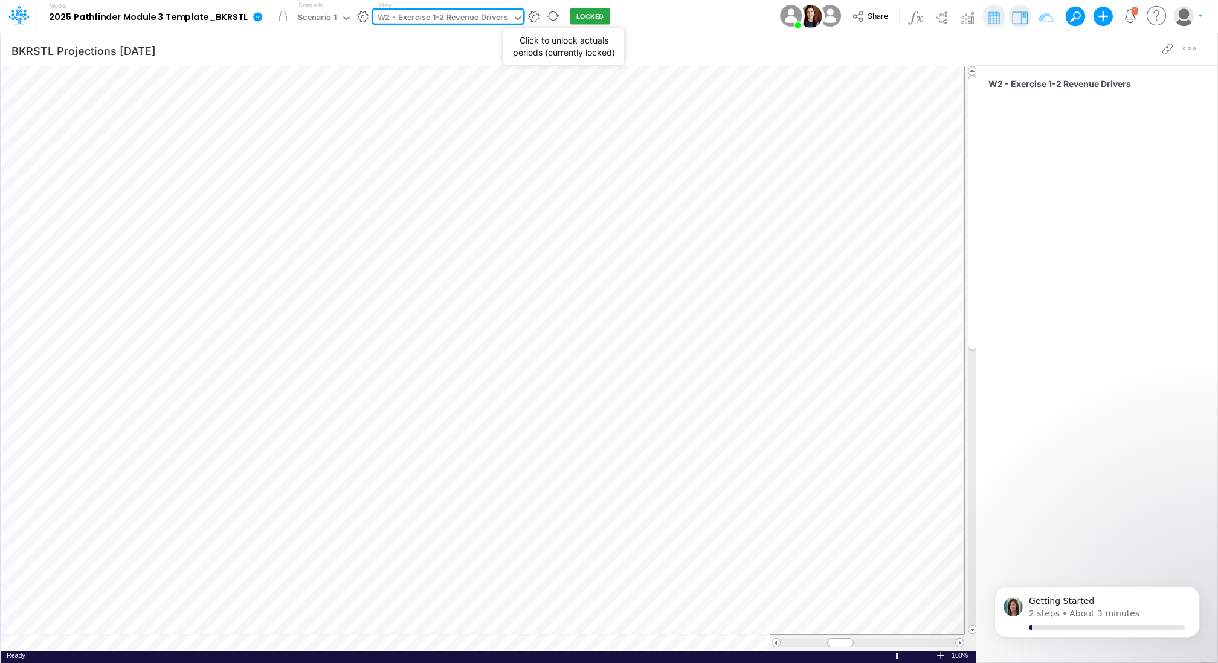
click at [588, 13] on button "LOCKED" at bounding box center [590, 16] width 40 height 16
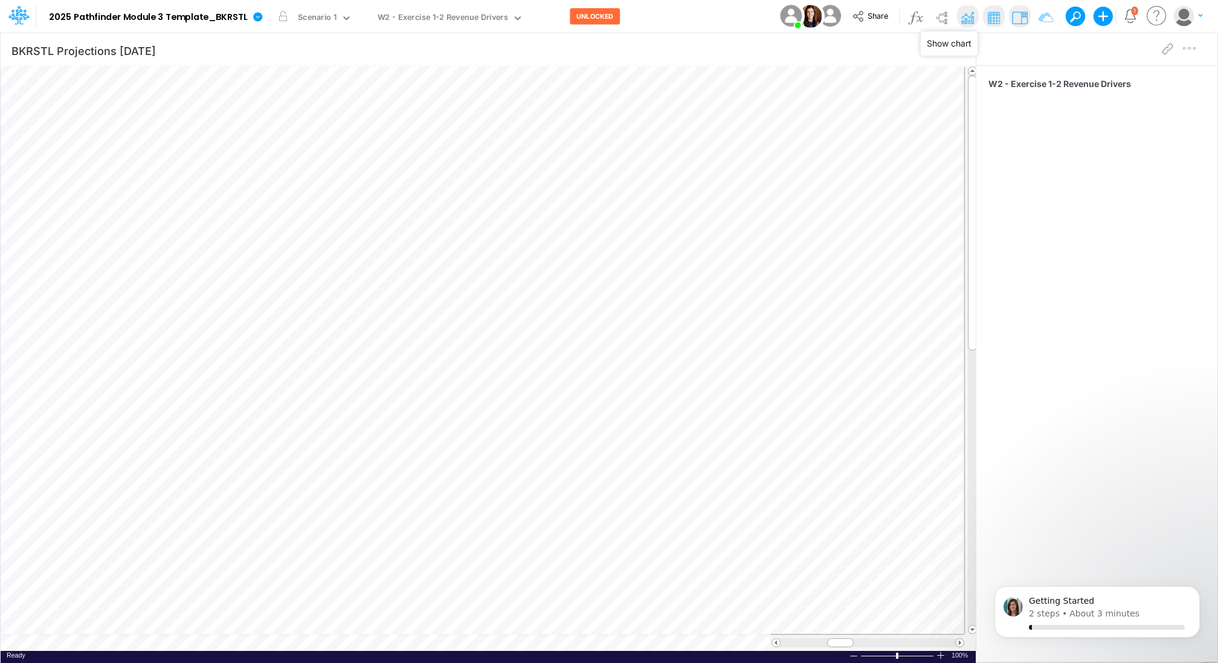
click at [968, 22] on img at bounding box center [967, 17] width 19 height 19
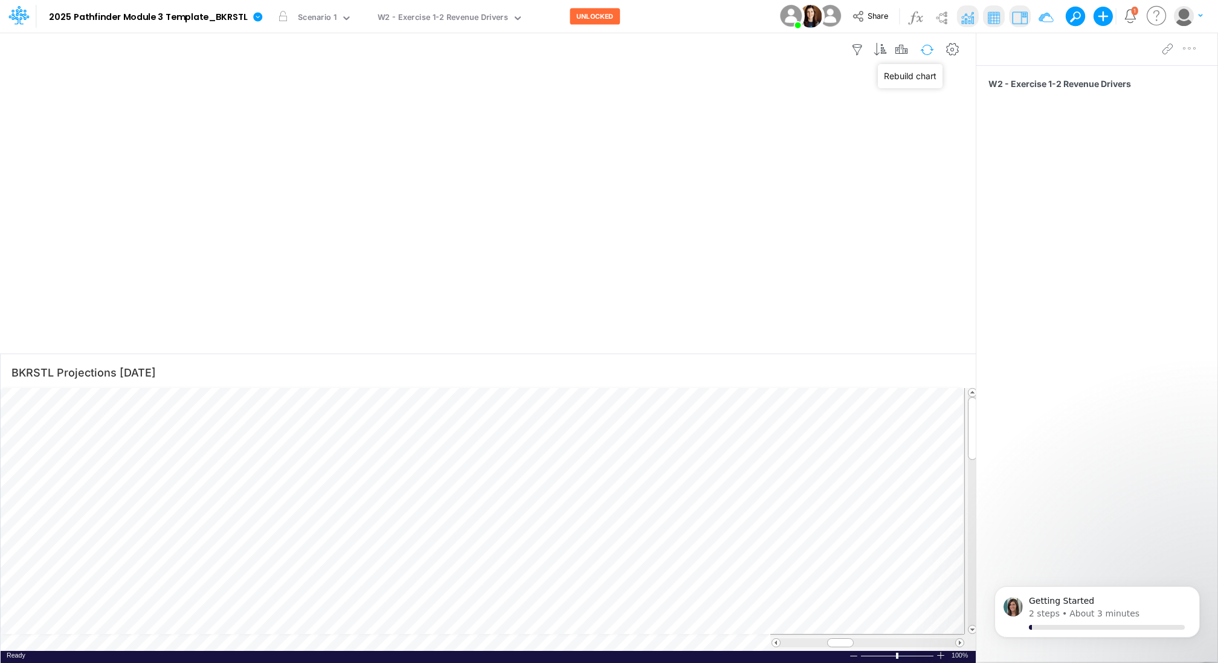
click at [930, 47] on button "button" at bounding box center [927, 49] width 28 height 21
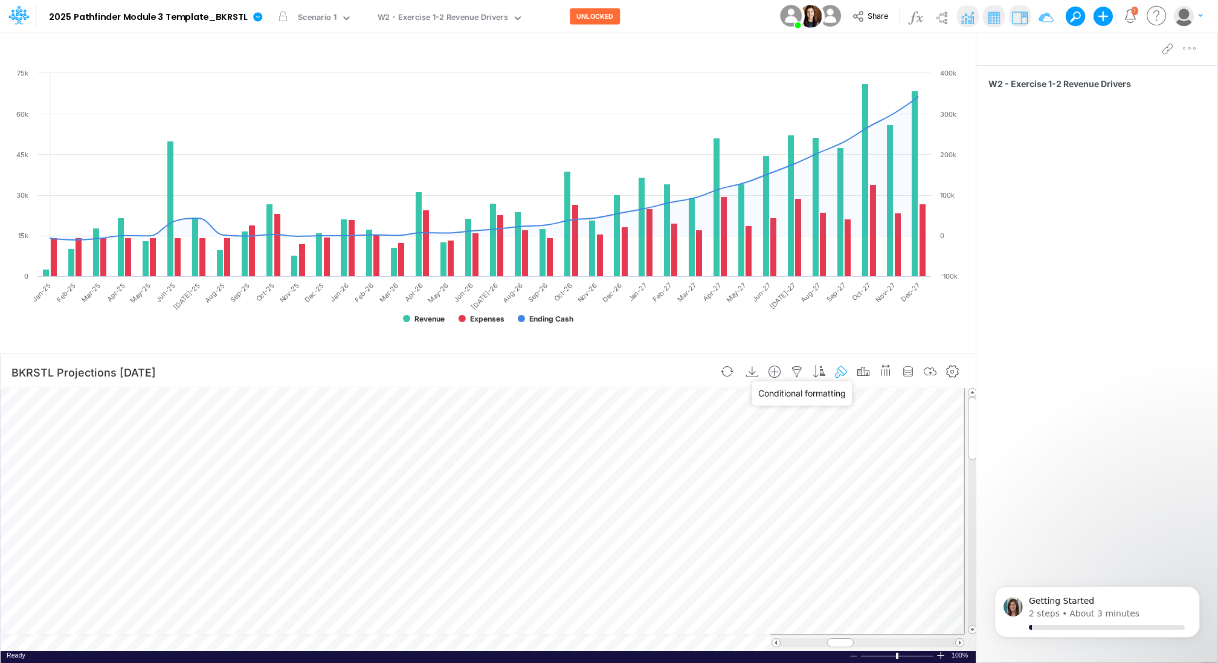
click at [843, 369] on icon "button" at bounding box center [842, 372] width 18 height 13
click at [519, 468] on icon at bounding box center [518, 468] width 11 height 12
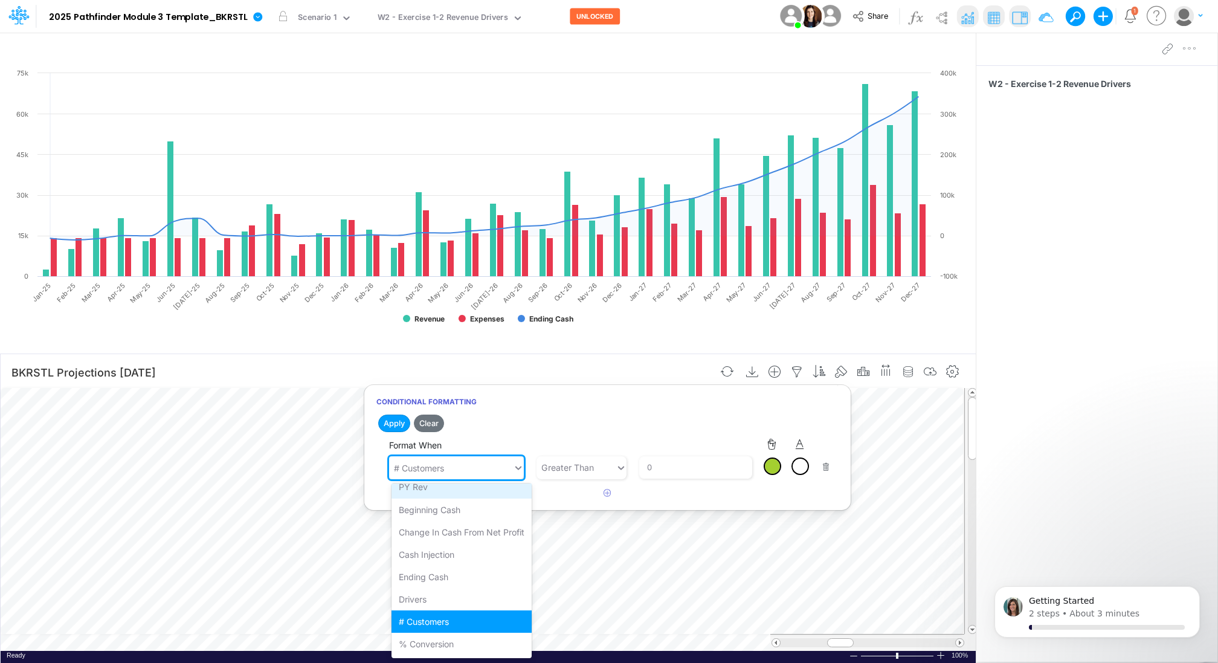
scroll to position [305, 0]
click at [468, 571] on div "Ending Cash" at bounding box center [462, 575] width 140 height 22
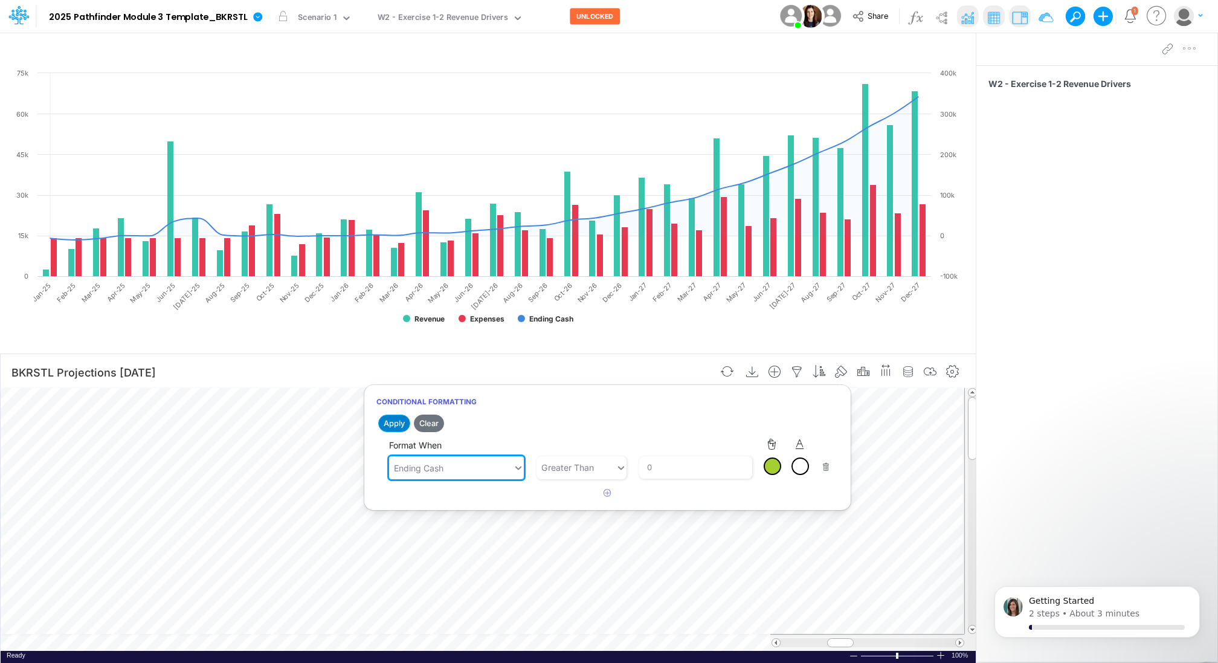
click at [403, 422] on button "Apply" at bounding box center [394, 424] width 32 height 18
click at [608, 492] on icon "button" at bounding box center [608, 493] width 8 height 8
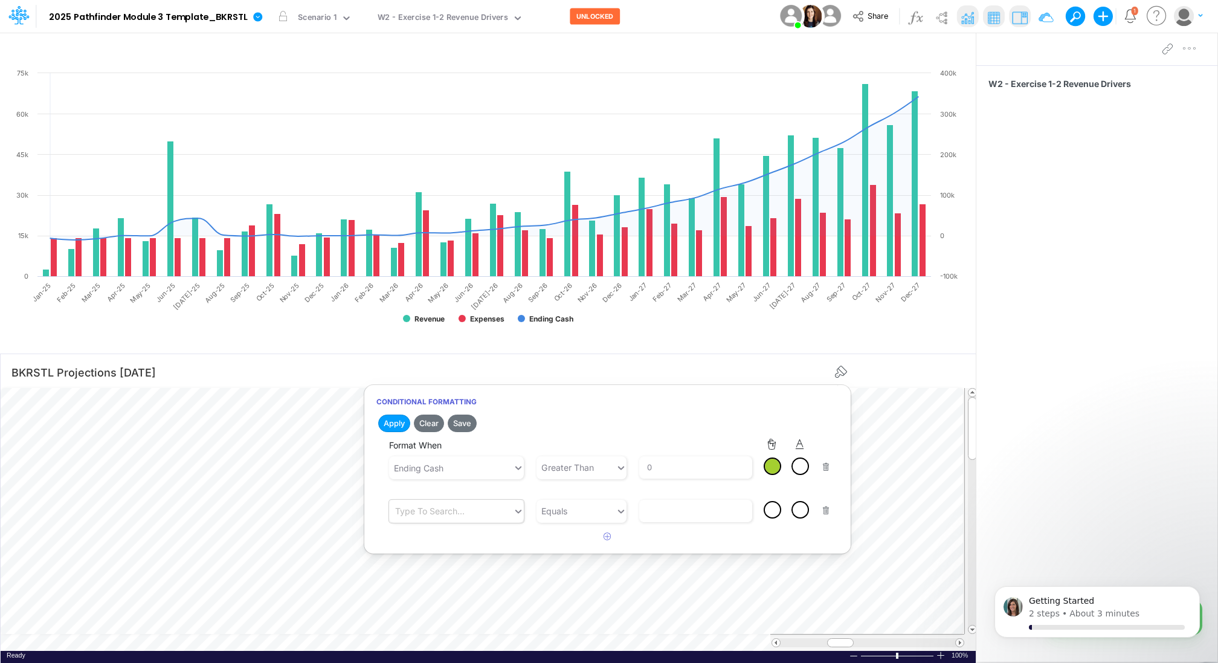
click at [493, 513] on div "Type to search..." at bounding box center [451, 512] width 124 height 20
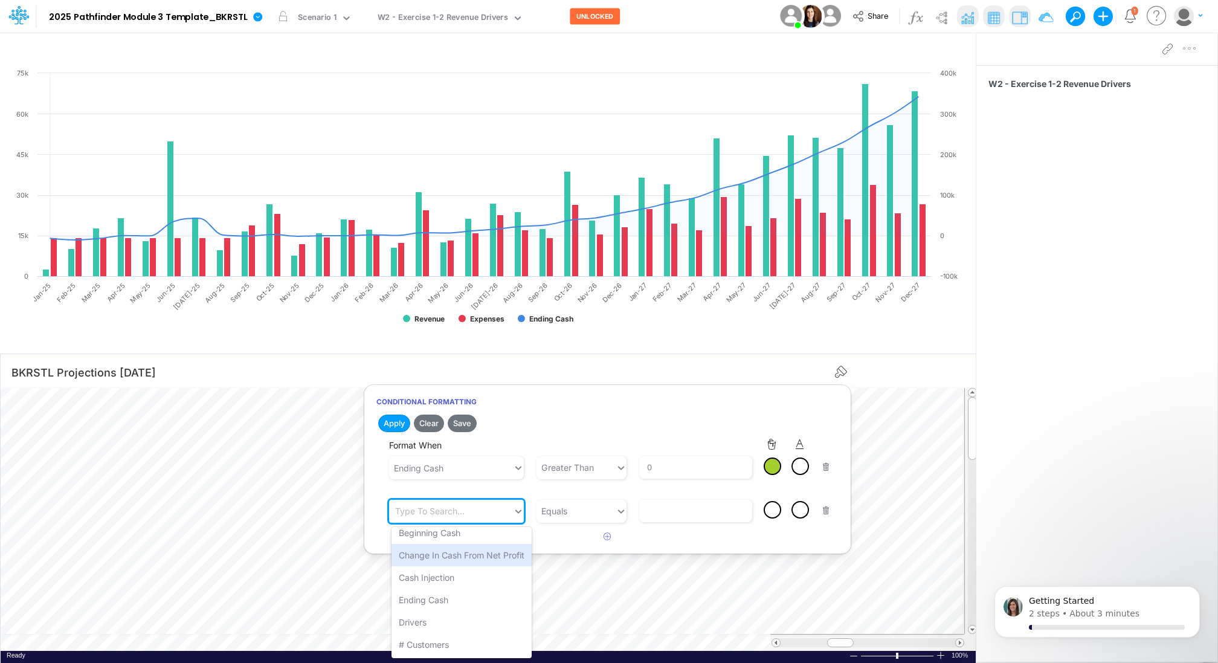
scroll to position [325, 0]
click at [456, 593] on div "Ending Cash" at bounding box center [462, 598] width 140 height 22
click at [609, 504] on div "Equals" at bounding box center [576, 511] width 79 height 20
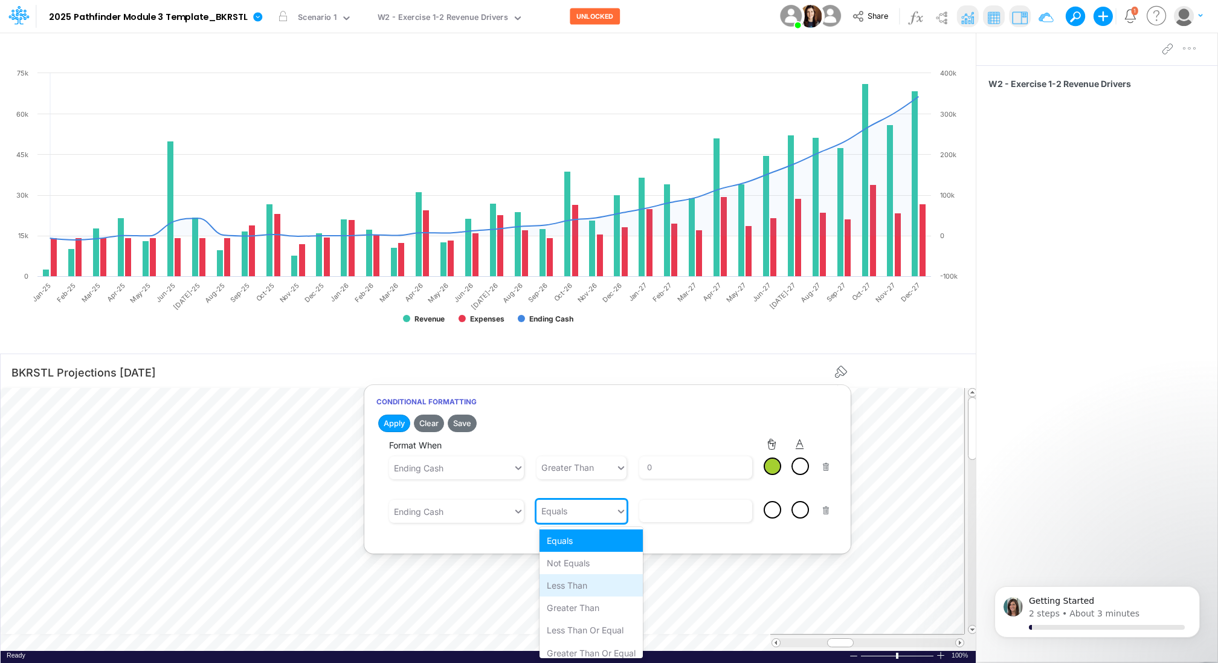
click at [577, 582] on div "Less than" at bounding box center [591, 585] width 103 height 22
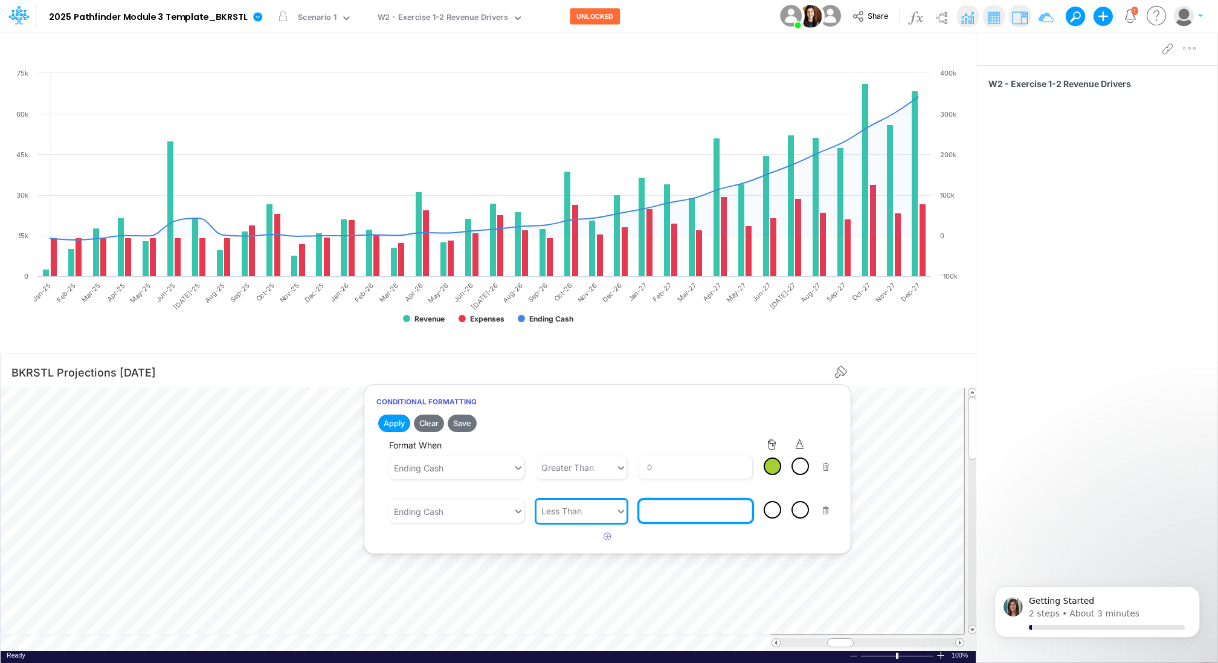
click at [675, 514] on input "text" at bounding box center [695, 511] width 112 height 22
type input "0"
click at [775, 512] on div at bounding box center [772, 509] width 15 height 15
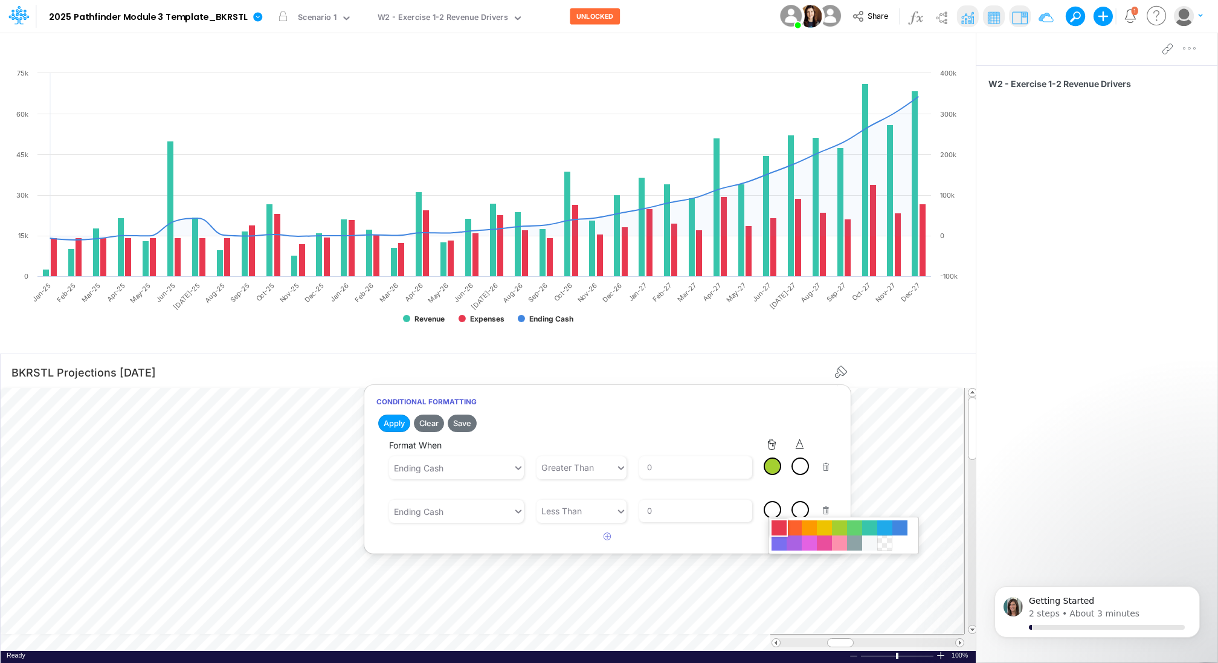
click at [779, 523] on div at bounding box center [779, 527] width 15 height 15
click at [398, 420] on button "Apply" at bounding box center [394, 424] width 32 height 18
click at [1007, 336] on div "W2 - Exercise 1-2 Revenue Drivers" at bounding box center [1097, 346] width 241 height 563
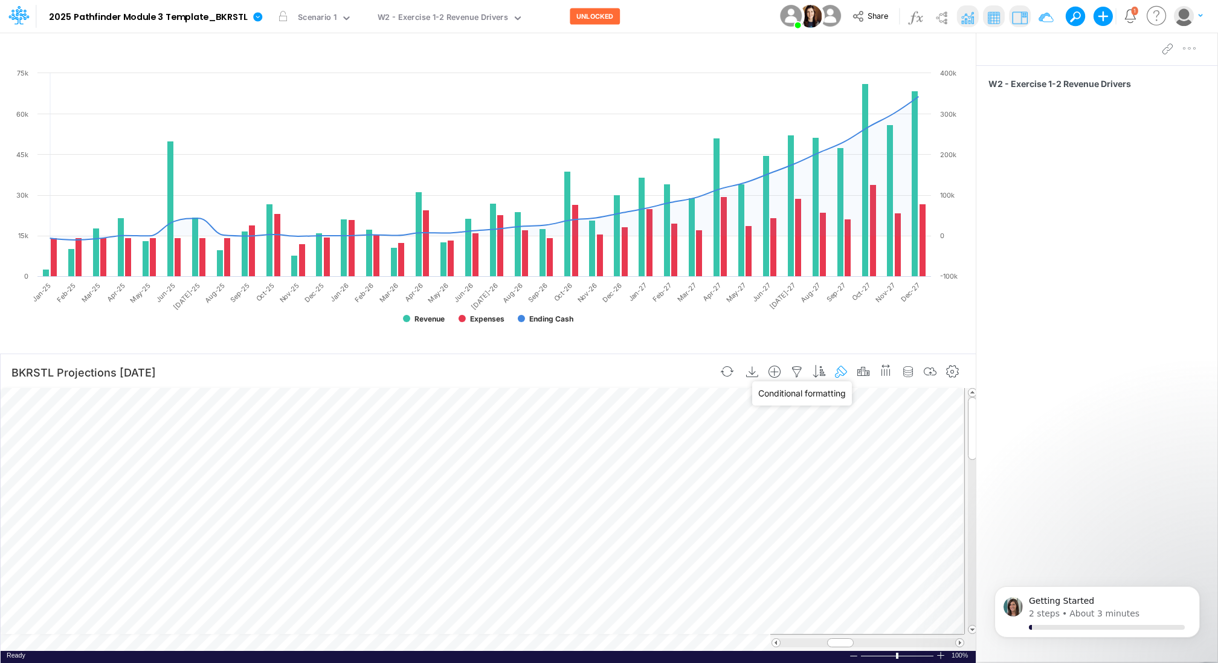
click at [841, 373] on icon "button" at bounding box center [842, 372] width 18 height 13
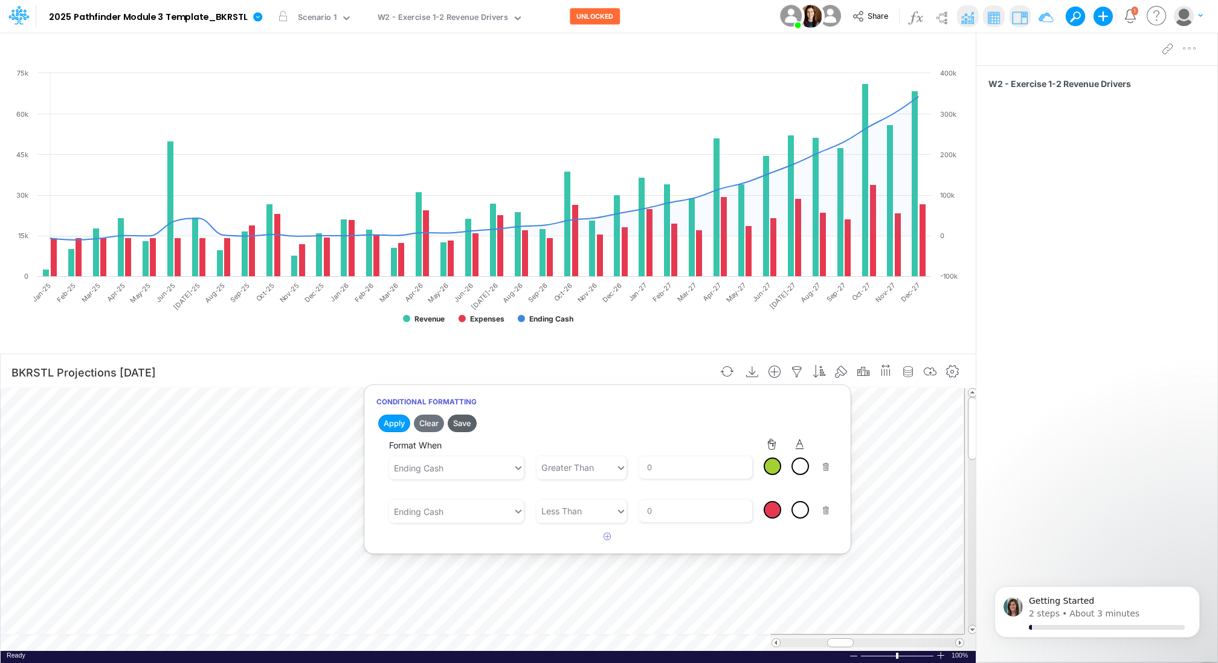
click at [458, 426] on button "Save" at bounding box center [462, 424] width 29 height 18
drag, startPoint x: 646, startPoint y: 351, endPoint x: 655, endPoint y: 352, distance: 8.5
click at [655, 352] on div at bounding box center [488, 351] width 976 height 6
click at [1133, 15] on div "1" at bounding box center [1134, 10] width 7 height 9
